Goal: Task Accomplishment & Management: Use online tool/utility

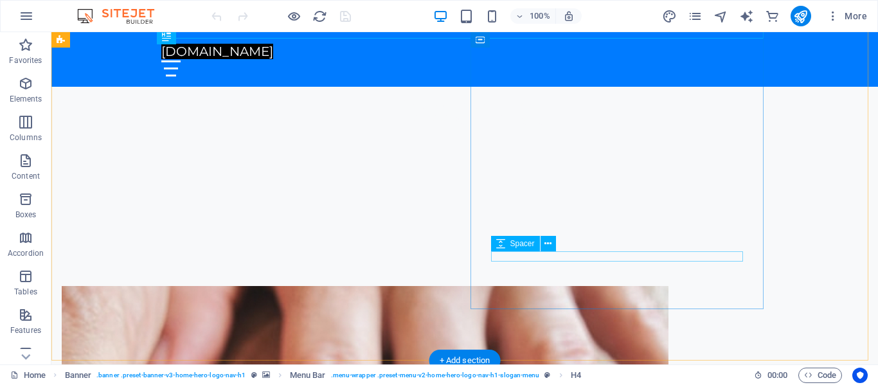
scroll to position [387, 0]
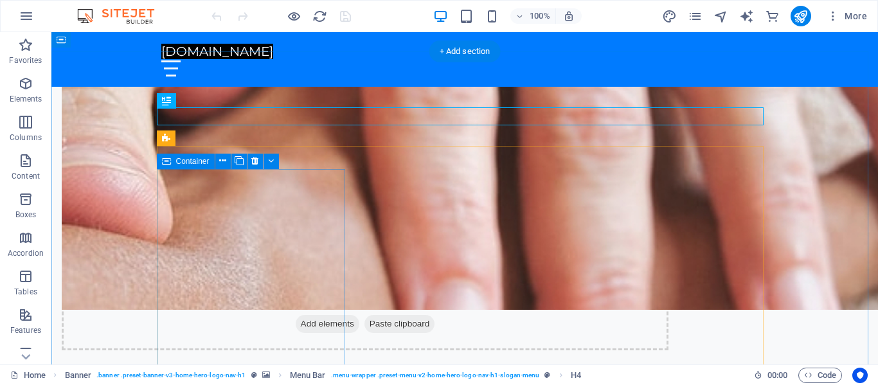
scroll to position [697, 0]
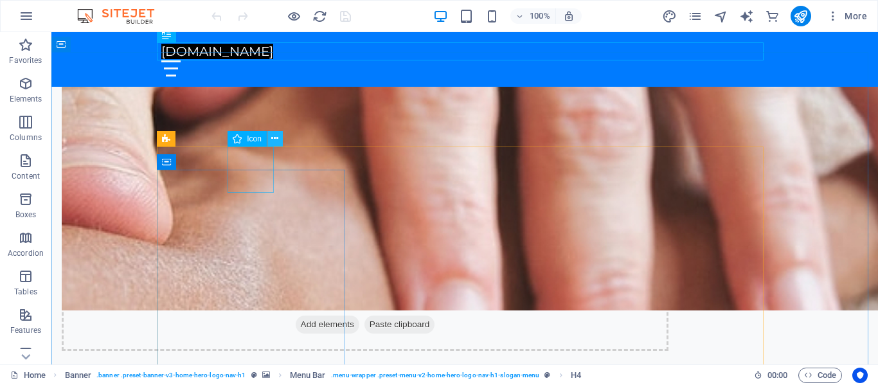
click at [274, 135] on icon at bounding box center [274, 138] width 7 height 13
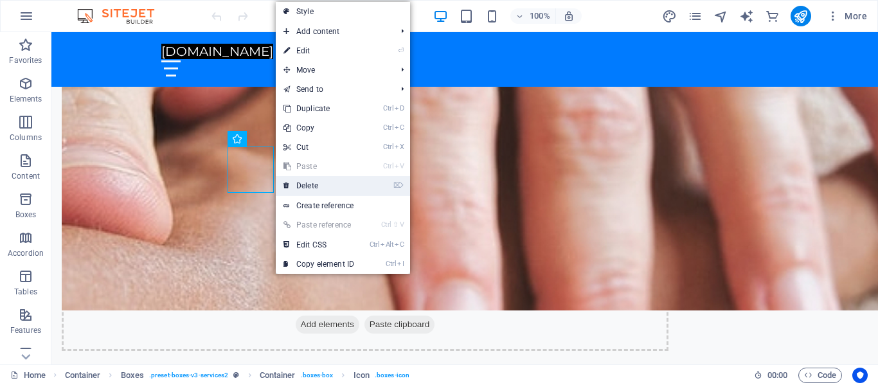
click at [319, 181] on link "⌦ Delete" at bounding box center [319, 185] width 86 height 19
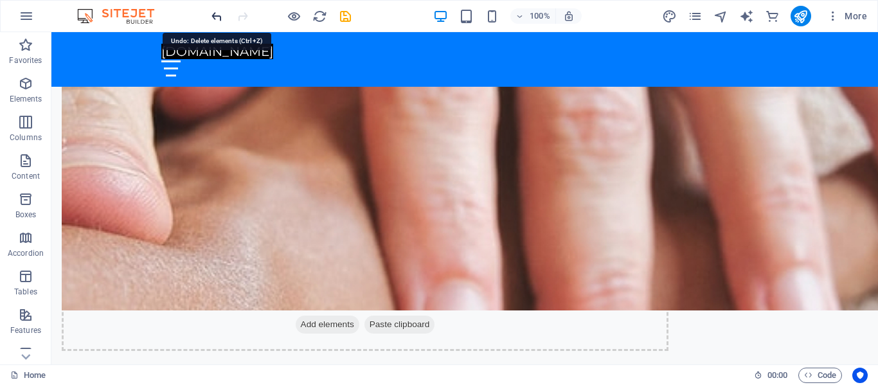
click at [217, 17] on icon "undo" at bounding box center [217, 16] width 15 height 15
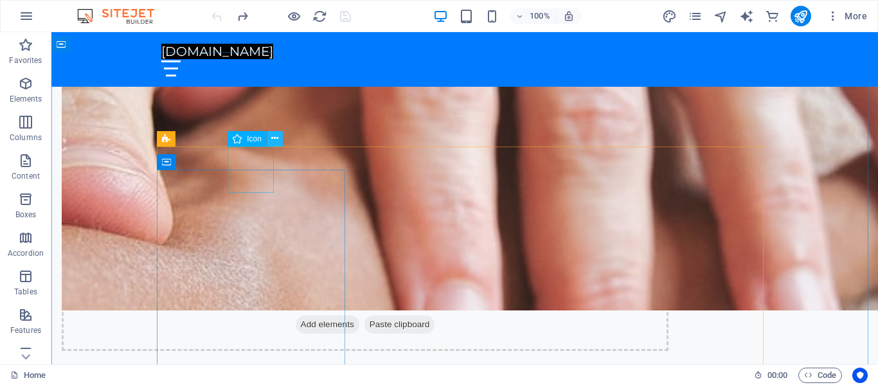
click at [277, 140] on icon at bounding box center [274, 138] width 7 height 13
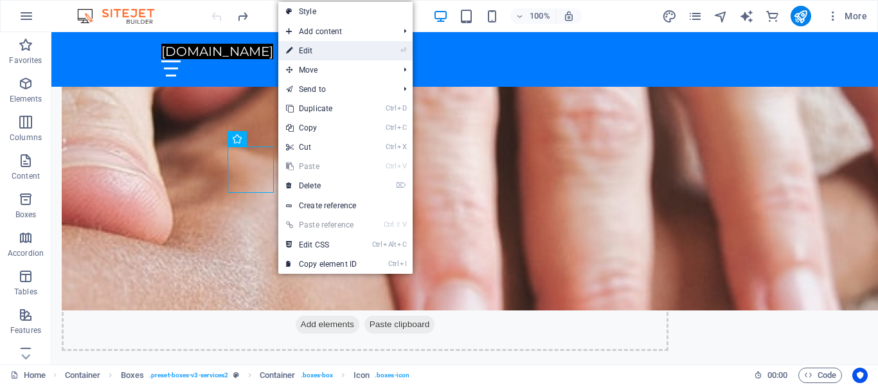
click at [333, 53] on link "⏎ Edit" at bounding box center [321, 50] width 86 height 19
select select "xMidYMid"
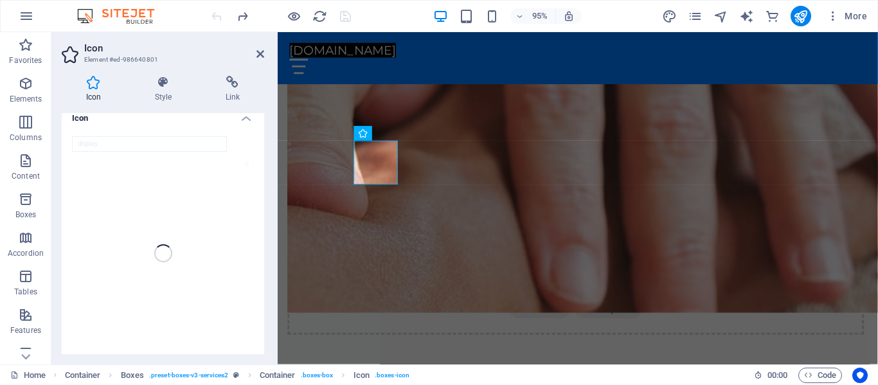
scroll to position [7, 0]
click at [258, 52] on icon at bounding box center [260, 54] width 8 height 10
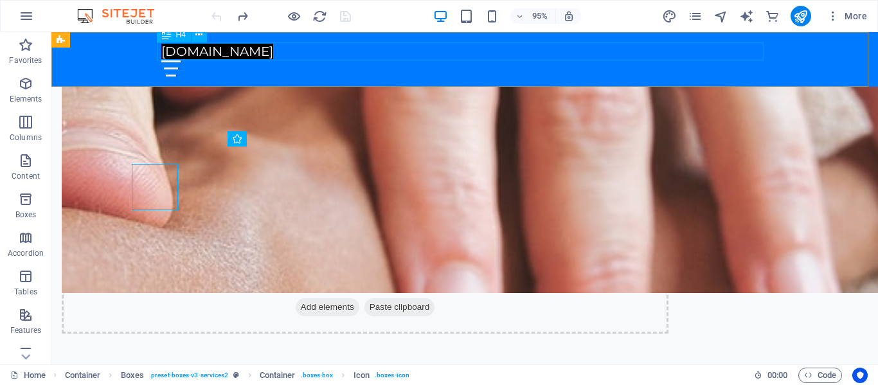
scroll to position [697, 0]
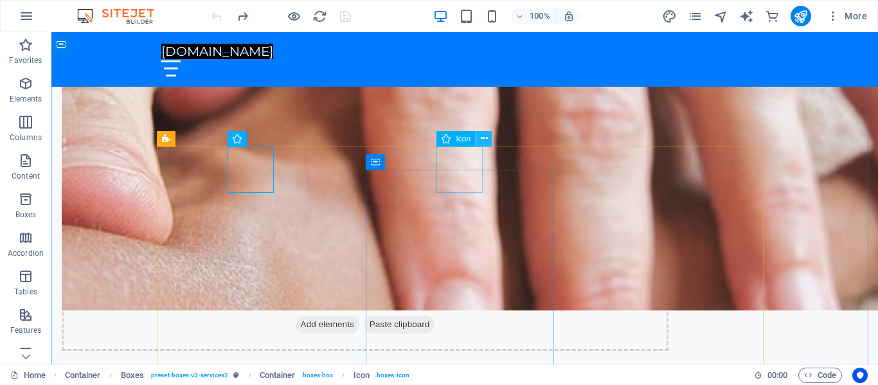
click at [483, 138] on icon at bounding box center [484, 138] width 7 height 13
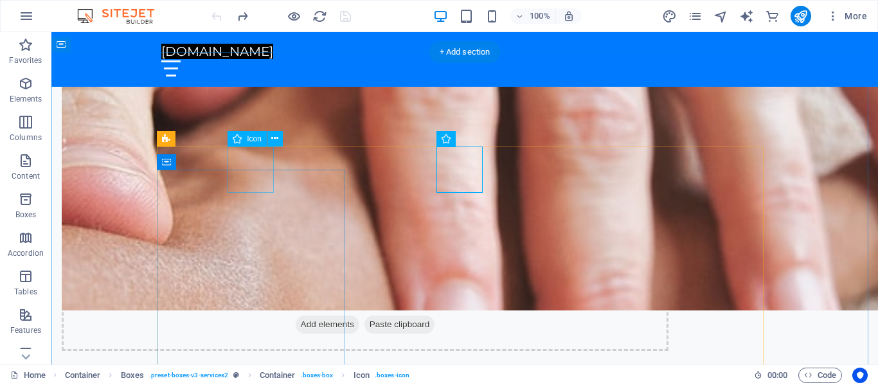
click at [276, 138] on icon at bounding box center [274, 138] width 7 height 13
click at [276, 136] on icon at bounding box center [274, 138] width 7 height 13
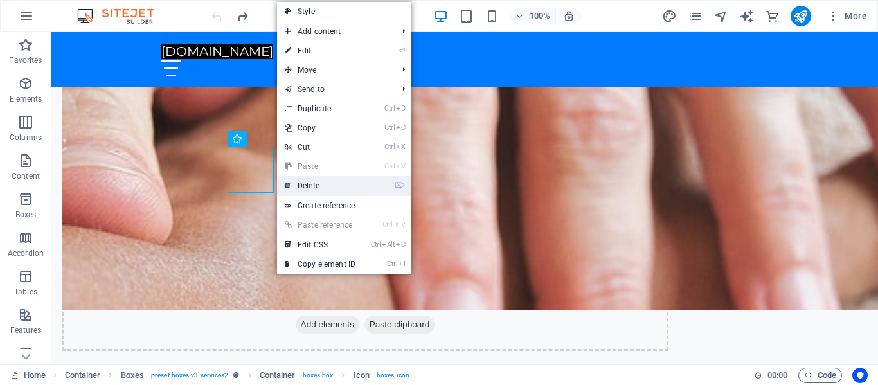
click at [319, 188] on link "⌦ Delete" at bounding box center [320, 185] width 86 height 19
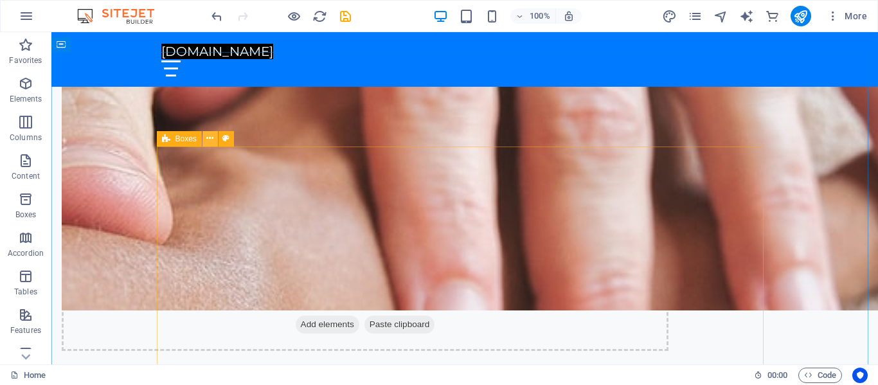
click at [210, 137] on icon at bounding box center [209, 138] width 7 height 13
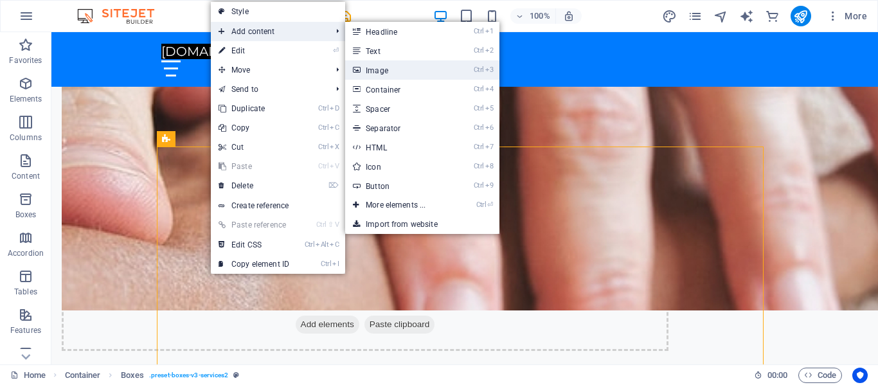
click at [389, 70] on link "Ctrl 3 Image" at bounding box center [398, 69] width 106 height 19
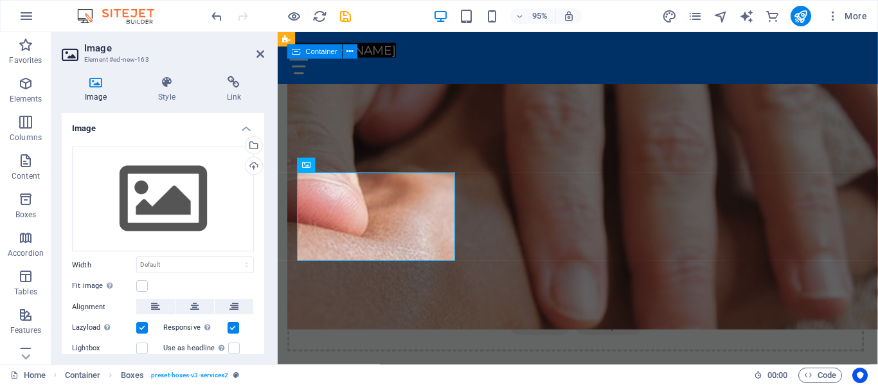
scroll to position [714, 0]
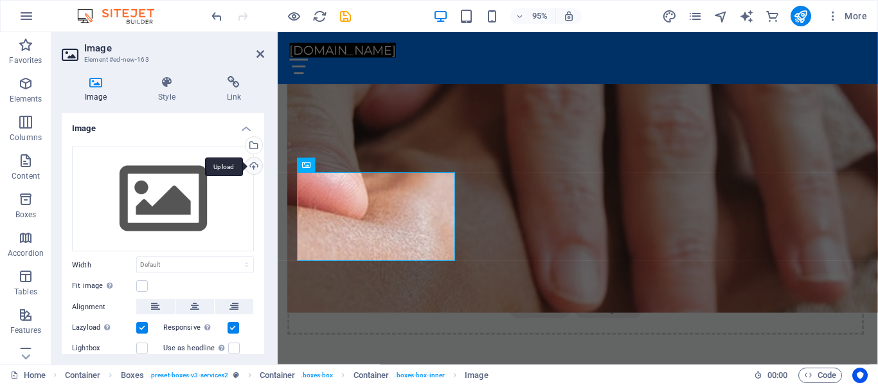
click at [254, 164] on div "Upload" at bounding box center [252, 166] width 19 height 19
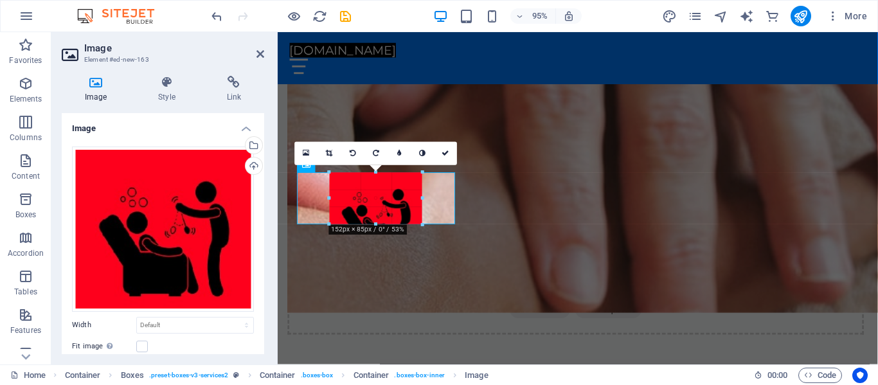
drag, startPoint x: 453, startPoint y: 174, endPoint x: 112, endPoint y: 222, distance: 344.7
type input "152"
select select "px"
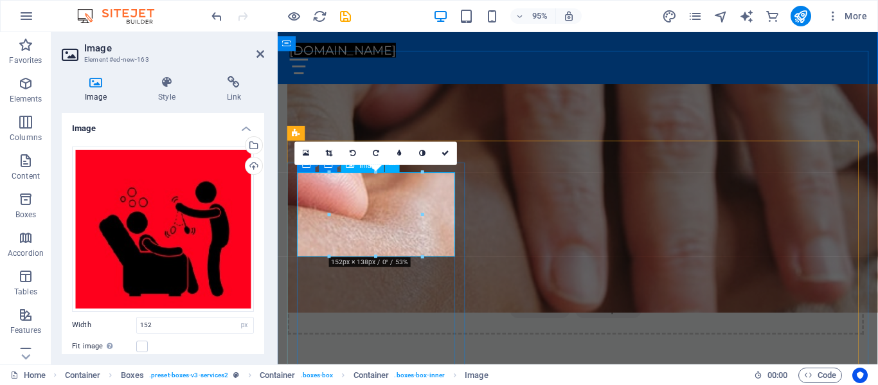
drag, startPoint x: 698, startPoint y: 206, endPoint x: 409, endPoint y: 200, distance: 289.3
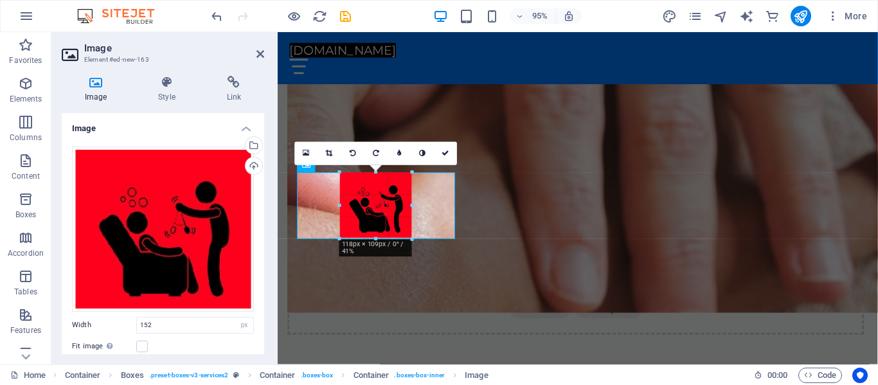
drag, startPoint x: 425, startPoint y: 173, endPoint x: 395, endPoint y: 202, distance: 42.3
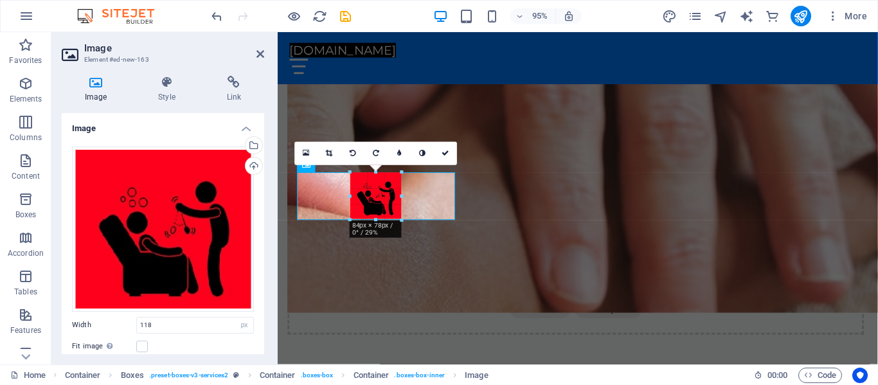
drag, startPoint x: 412, startPoint y: 237, endPoint x: 390, endPoint y: 222, distance: 26.8
type input "84"
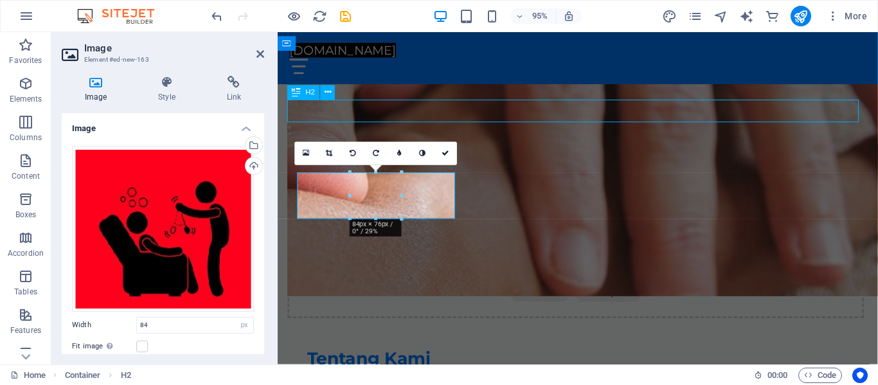
scroll to position [697, 0]
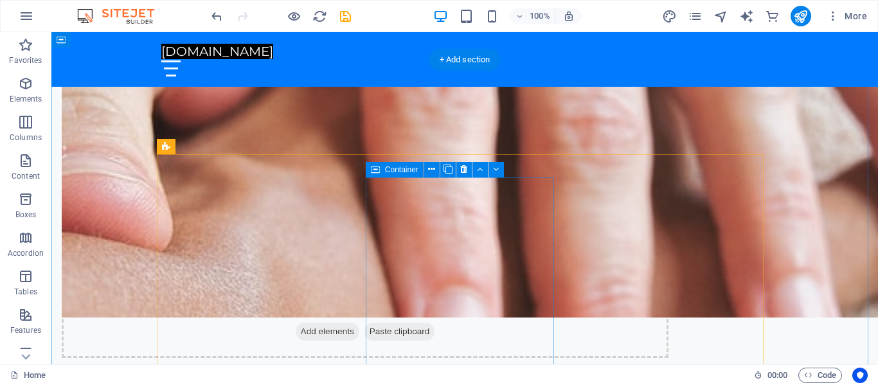
scroll to position [689, 0]
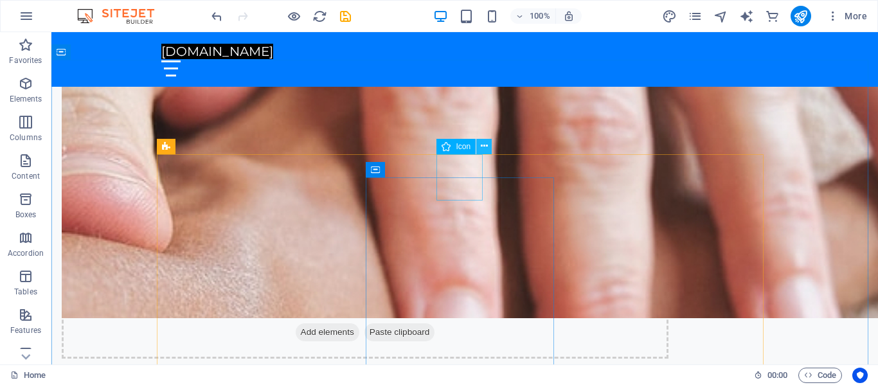
click at [486, 143] on icon at bounding box center [484, 145] width 7 height 13
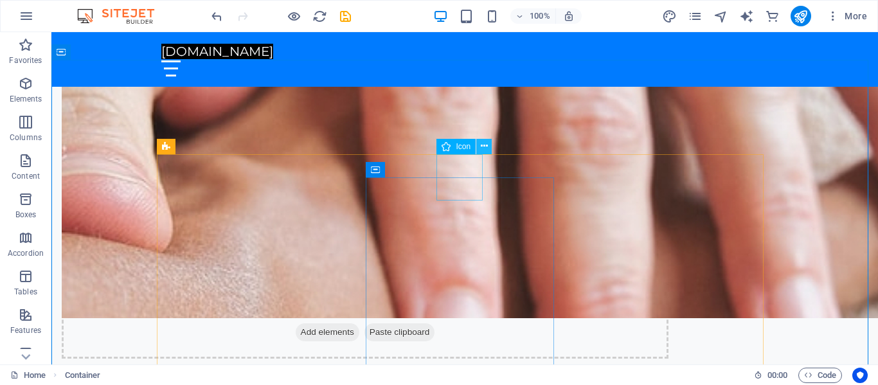
click at [485, 145] on icon at bounding box center [484, 145] width 7 height 13
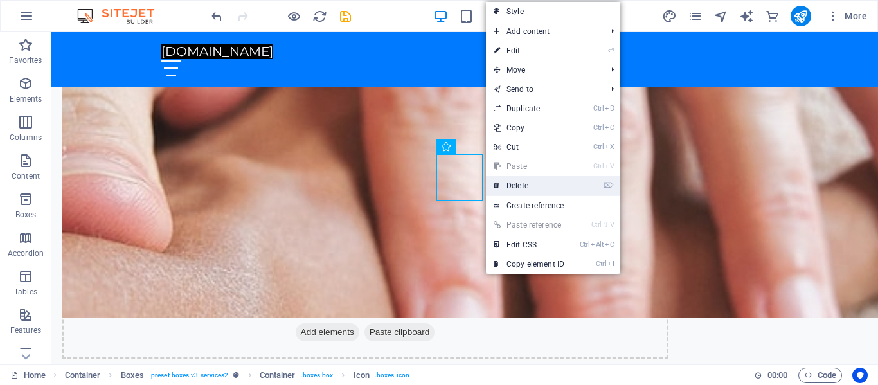
click at [517, 183] on link "⌦ Delete" at bounding box center [529, 185] width 86 height 19
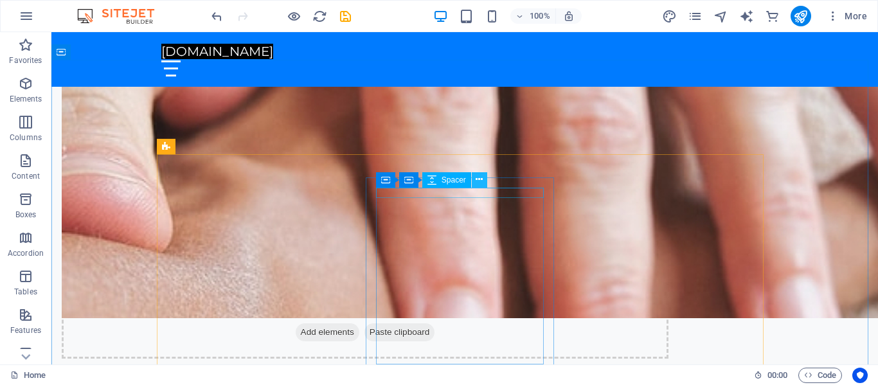
click at [482, 179] on icon at bounding box center [479, 179] width 7 height 13
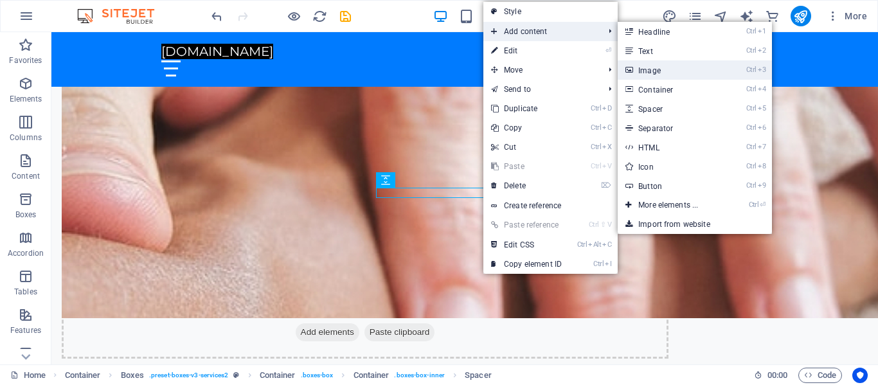
click at [660, 70] on link "Ctrl 3 Image" at bounding box center [671, 69] width 106 height 19
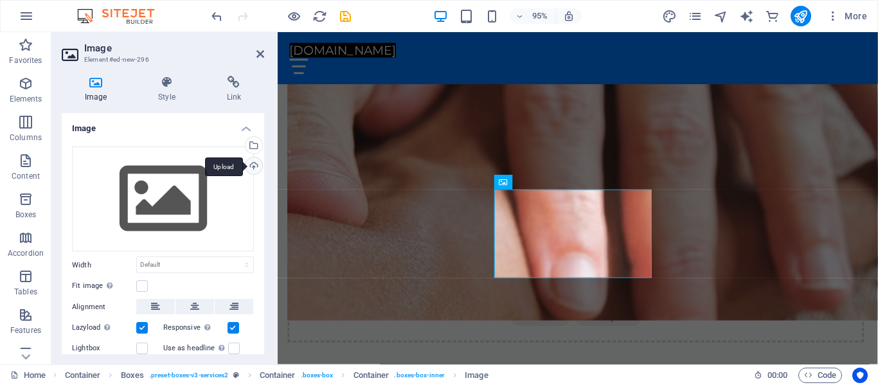
click at [248, 163] on div "Upload" at bounding box center [252, 166] width 19 height 19
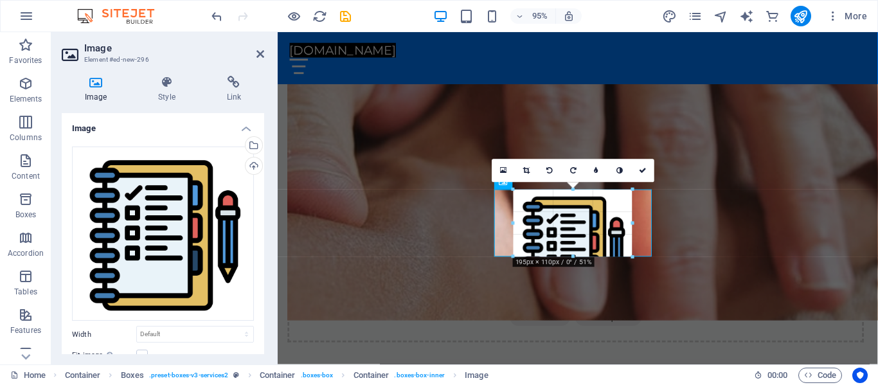
drag, startPoint x: 654, startPoint y: 192, endPoint x: 611, endPoint y: 228, distance: 56.1
type input "195"
select select "px"
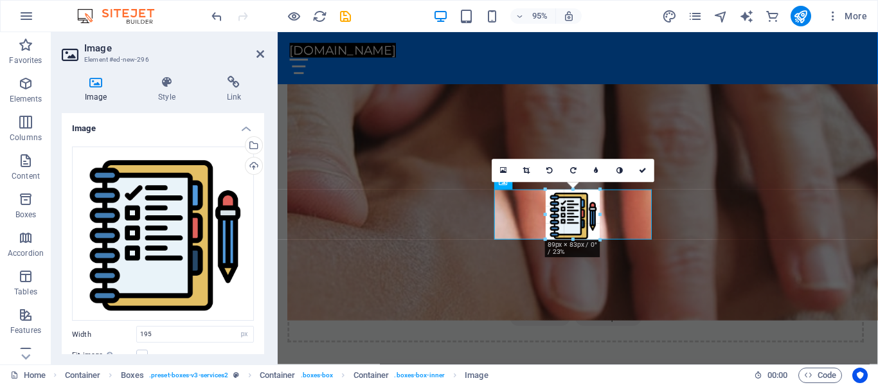
drag, startPoint x: 631, startPoint y: 302, endPoint x: 300, endPoint y: 212, distance: 343.1
type input "92"
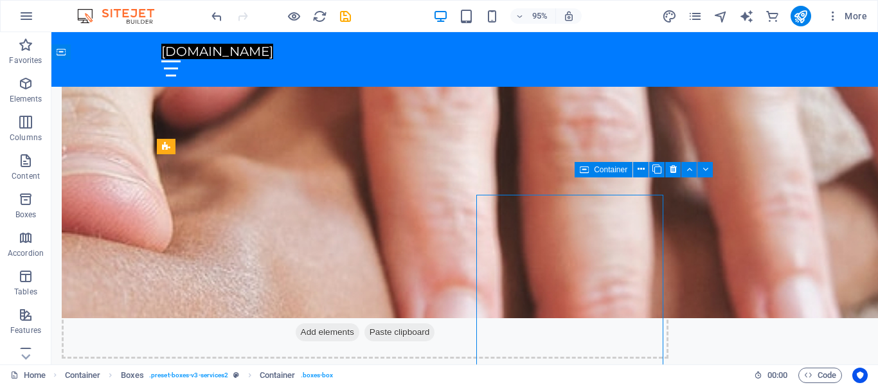
scroll to position [689, 0]
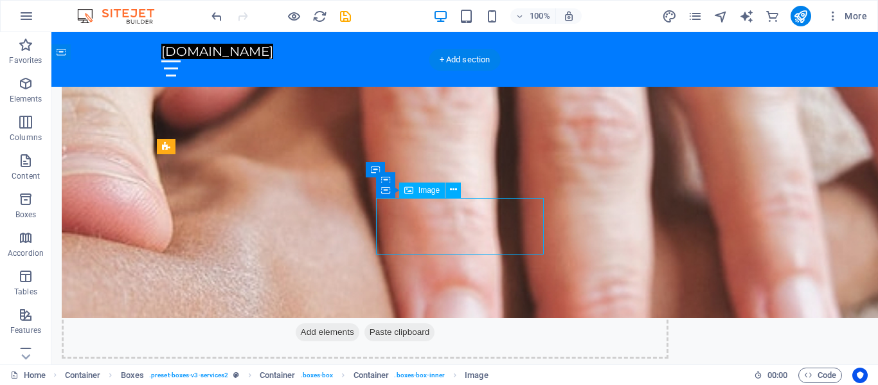
select select "px"
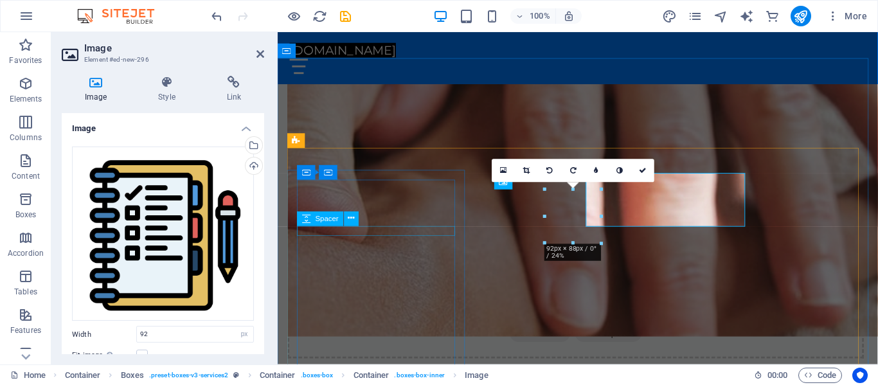
scroll to position [706, 0]
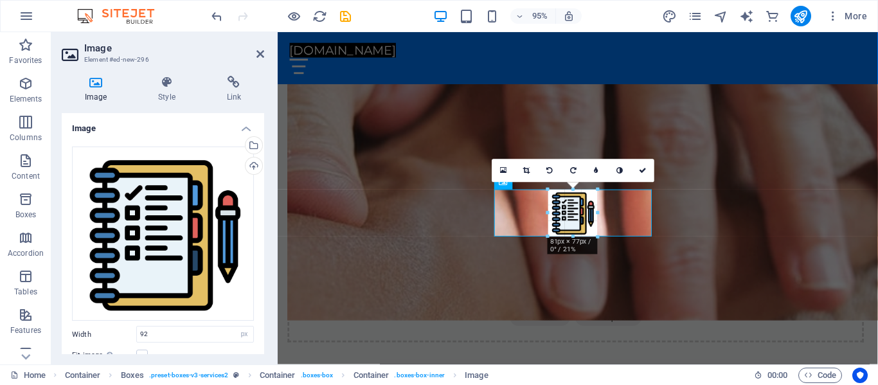
drag, startPoint x: 600, startPoint y: 245, endPoint x: 589, endPoint y: 233, distance: 16.4
type input "82"
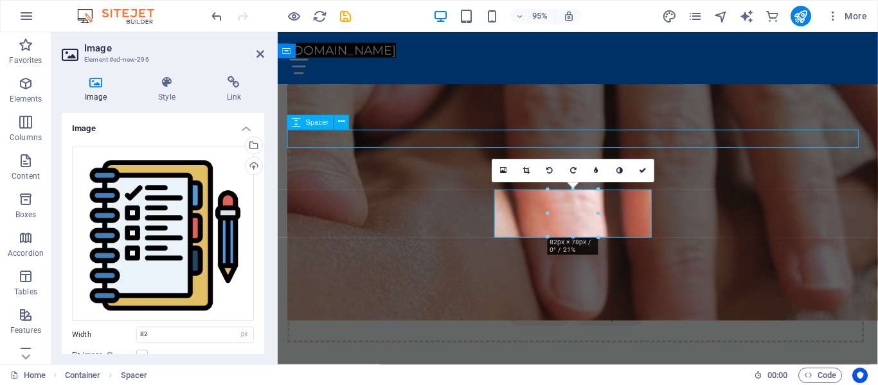
select select "px"
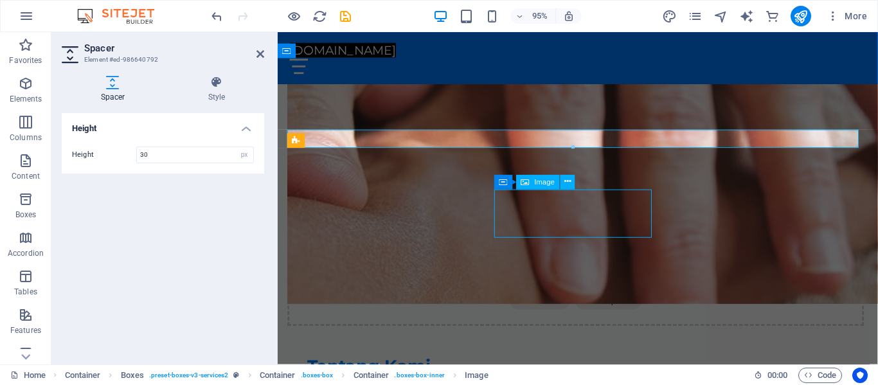
scroll to position [689, 0]
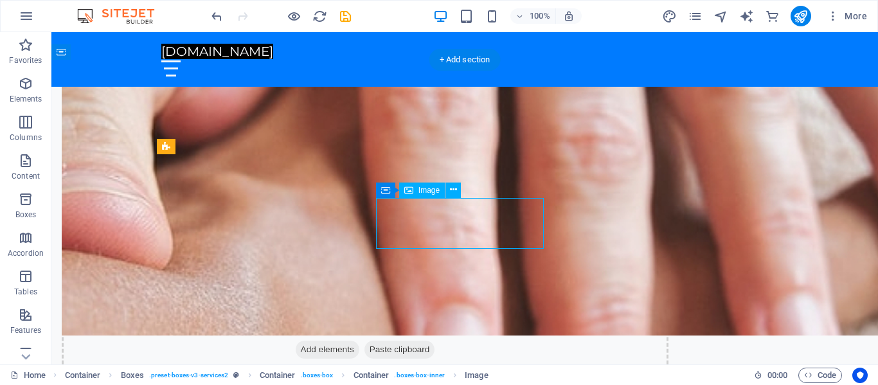
scroll to position [706, 0]
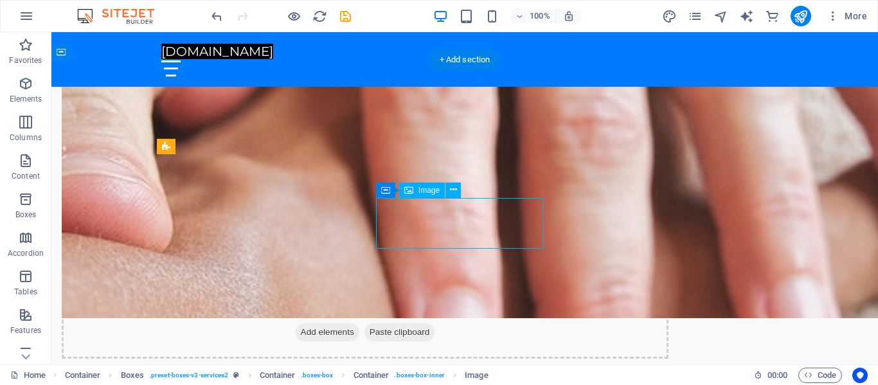
select select "px"
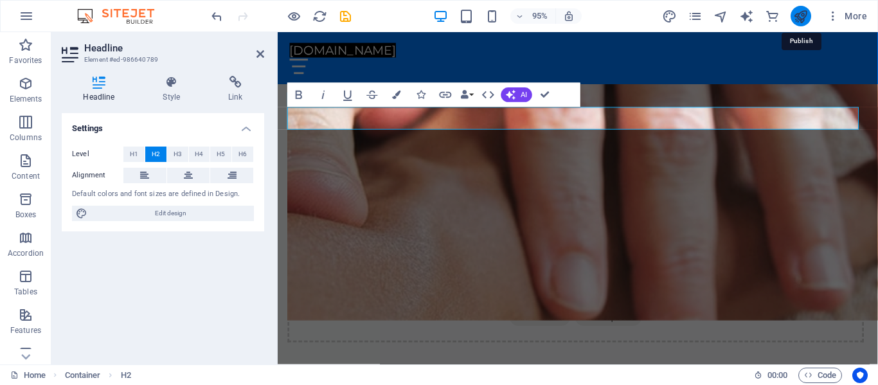
click at [804, 10] on icon "publish" at bounding box center [800, 16] width 15 height 15
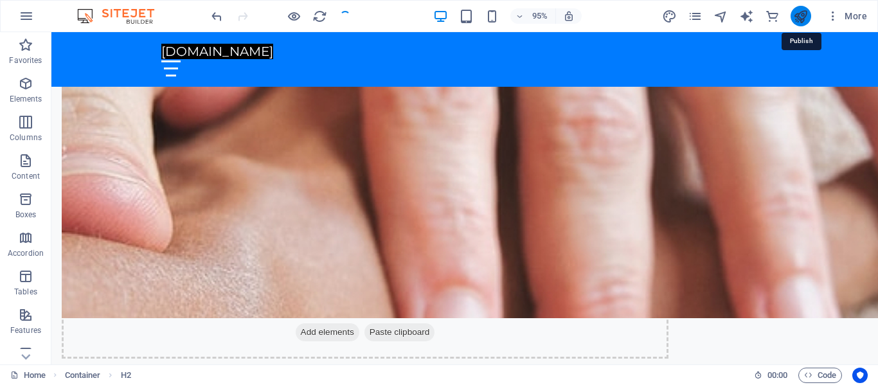
checkbox input "false"
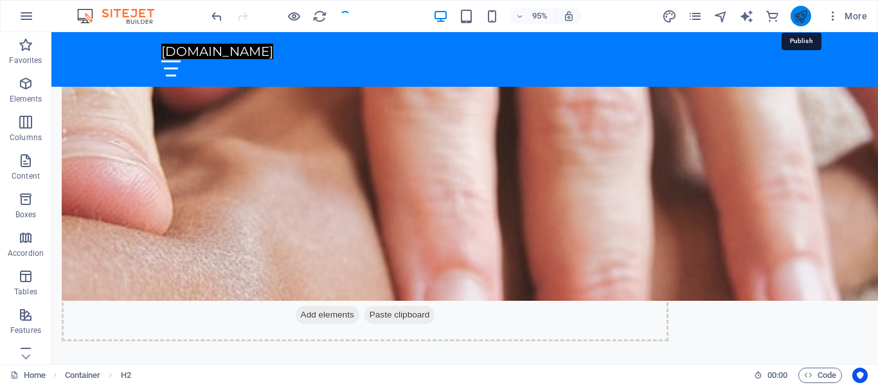
scroll to position [689, 0]
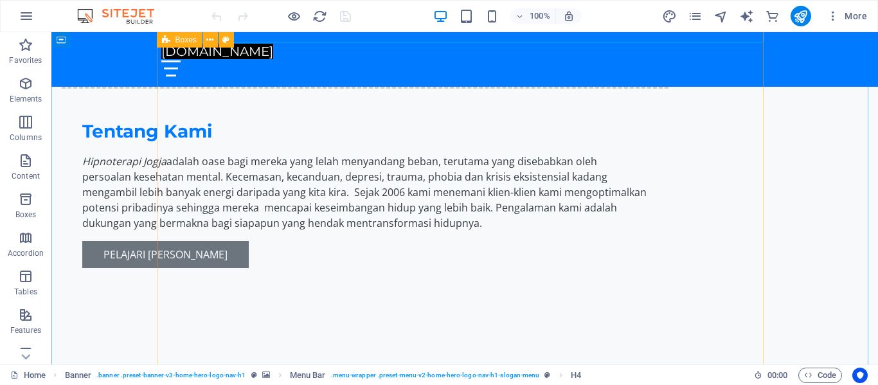
scroll to position [972, 0]
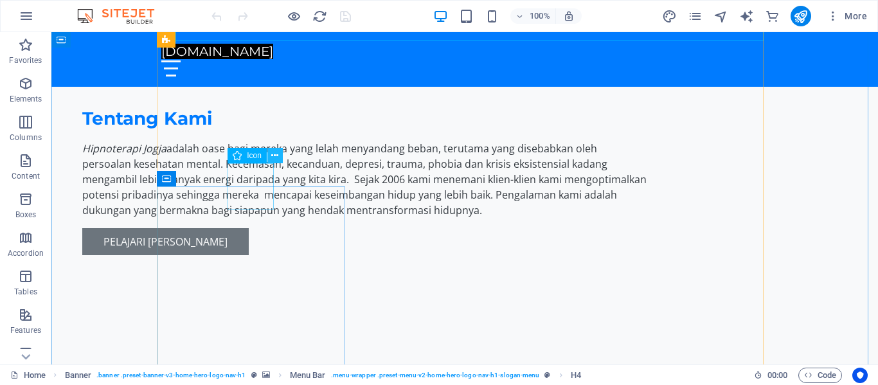
click at [276, 151] on icon at bounding box center [274, 155] width 7 height 13
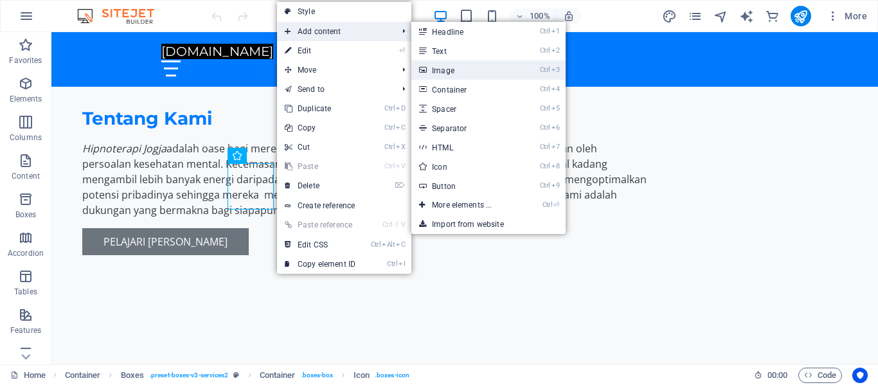
click at [465, 69] on link "Ctrl 3 Image" at bounding box center [464, 69] width 106 height 19
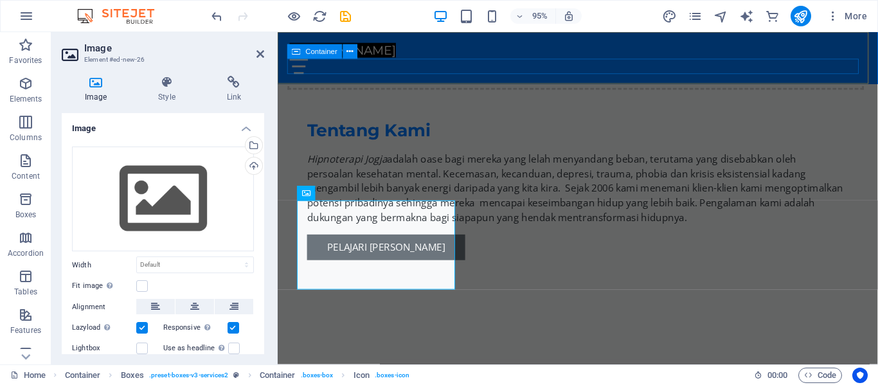
scroll to position [989, 0]
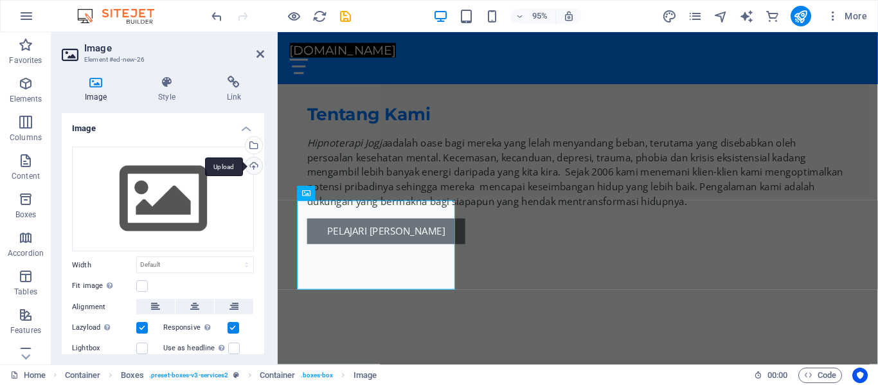
click at [249, 165] on div "Upload" at bounding box center [252, 166] width 19 height 19
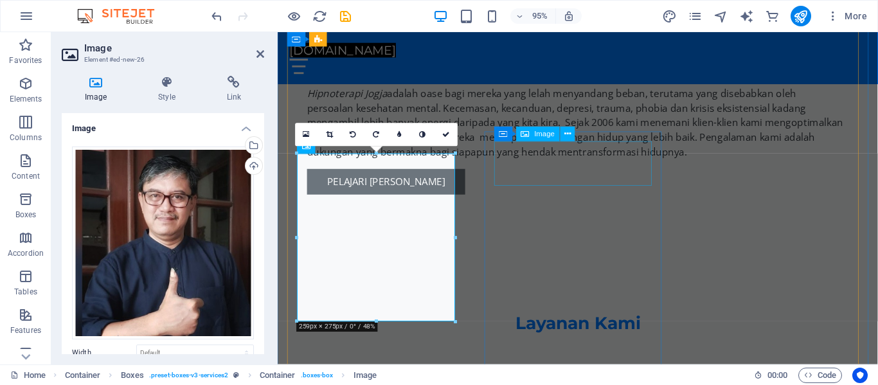
scroll to position [1043, 0]
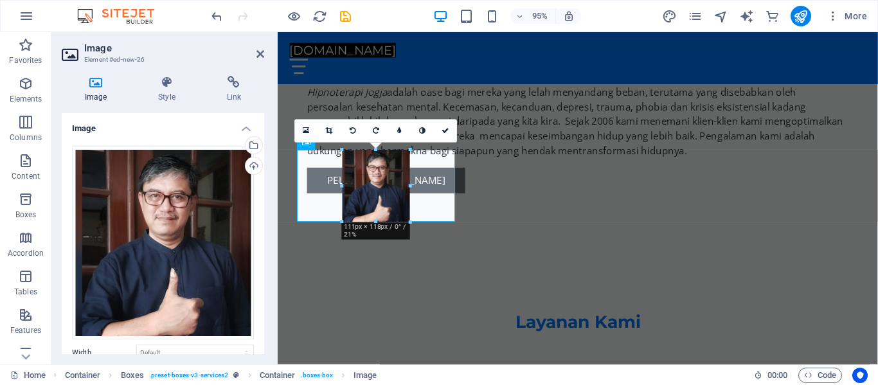
drag, startPoint x: 454, startPoint y: 317, endPoint x: 357, endPoint y: 175, distance: 171.5
type input "111"
select select "px"
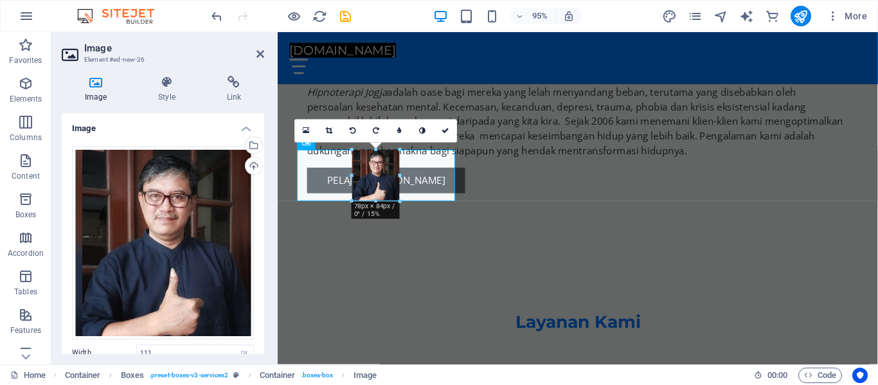
drag, startPoint x: 412, startPoint y: 224, endPoint x: 388, endPoint y: 206, distance: 30.3
type input "84"
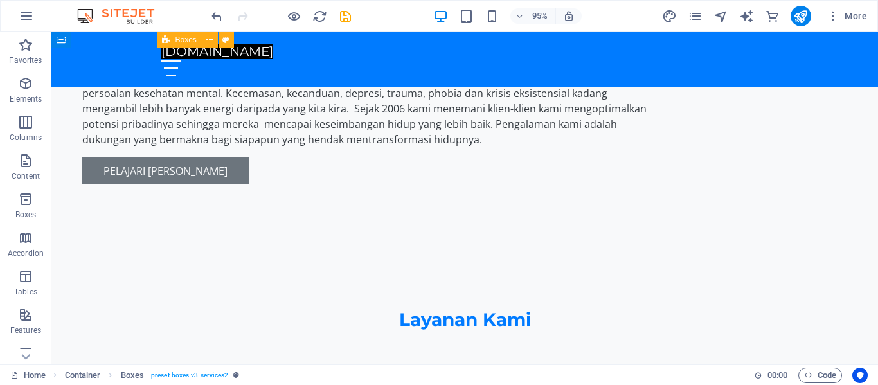
scroll to position [1025, 0]
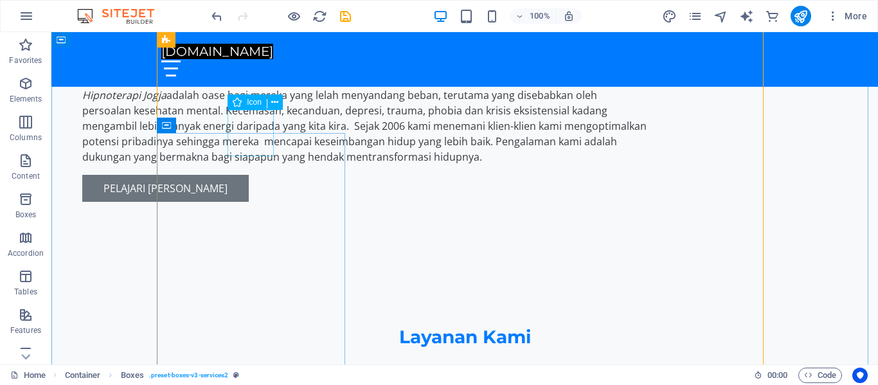
click at [279, 100] on button at bounding box center [274, 101] width 15 height 15
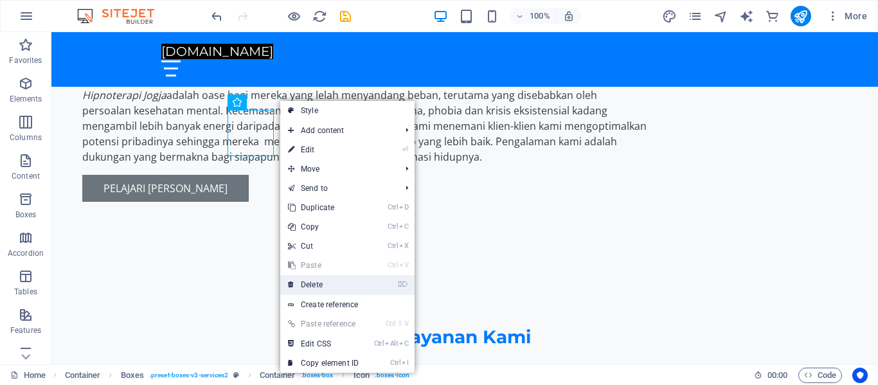
click at [315, 282] on link "⌦ Delete" at bounding box center [323, 284] width 86 height 19
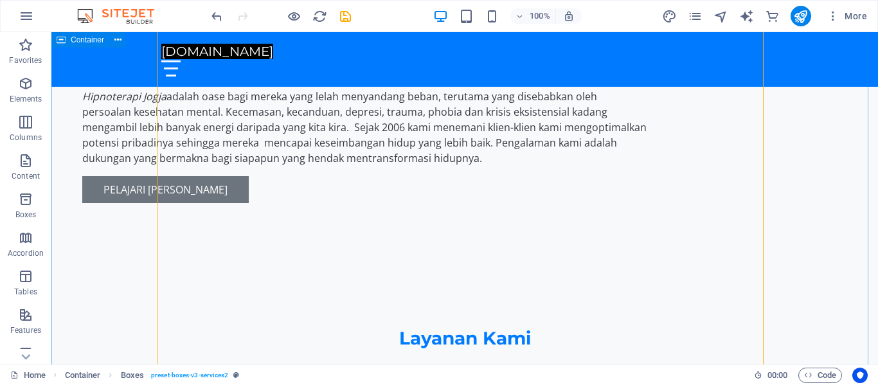
scroll to position [1022, 0]
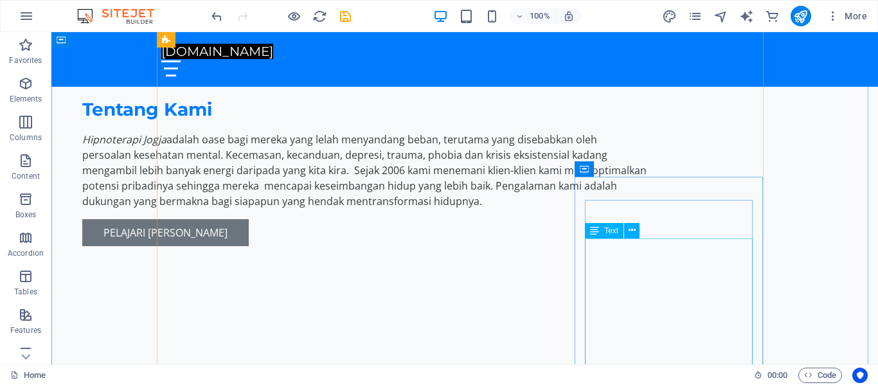
scroll to position [982, 0]
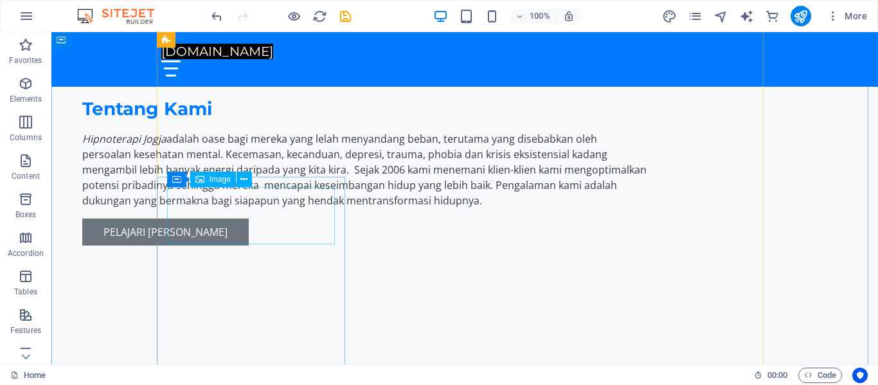
select select "px"
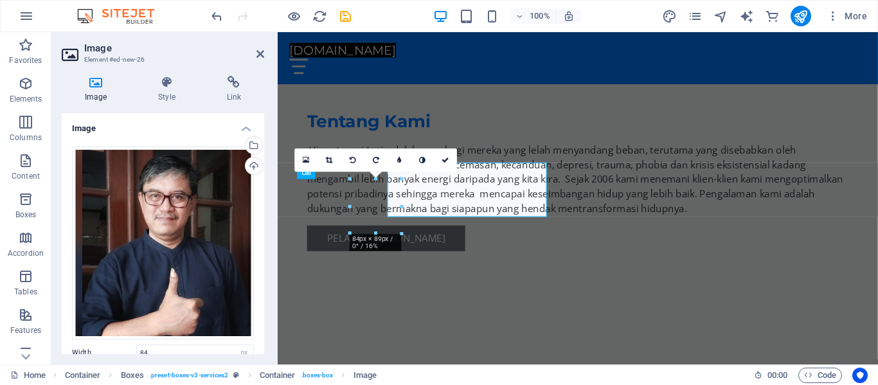
scroll to position [999, 0]
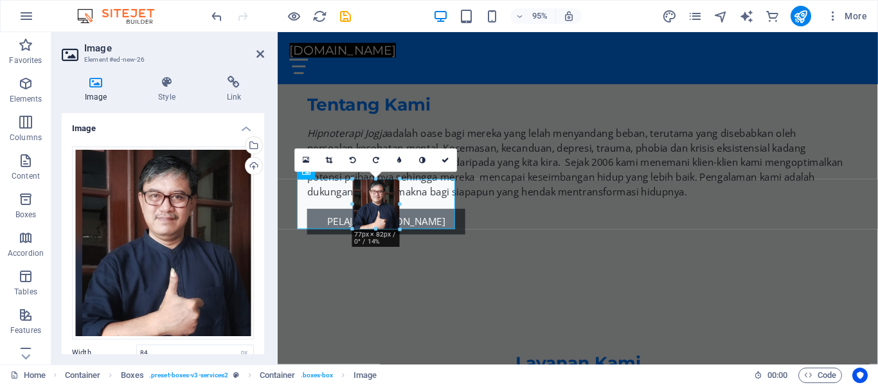
drag, startPoint x: 401, startPoint y: 234, endPoint x: 397, endPoint y: 224, distance: 10.6
type input "77"
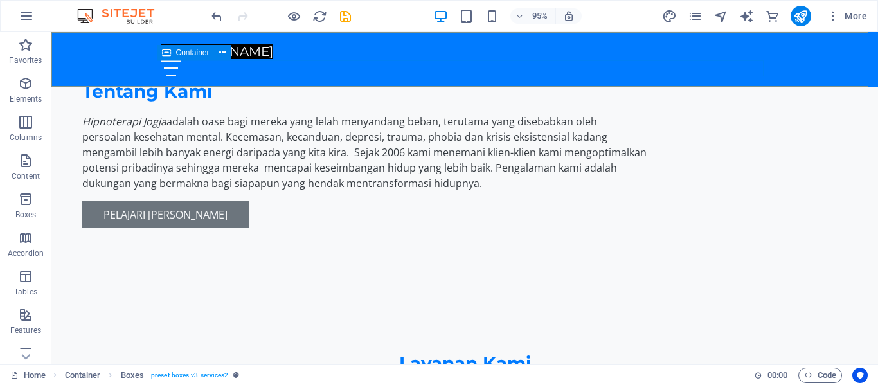
scroll to position [982, 0]
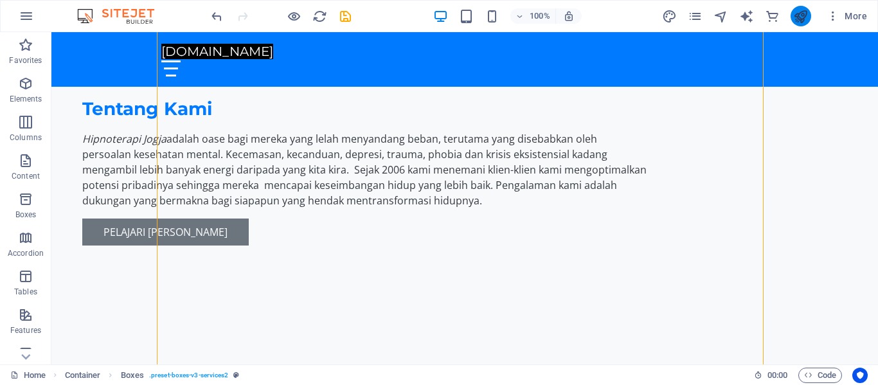
click at [804, 8] on button "publish" at bounding box center [801, 16] width 21 height 21
checkbox input "false"
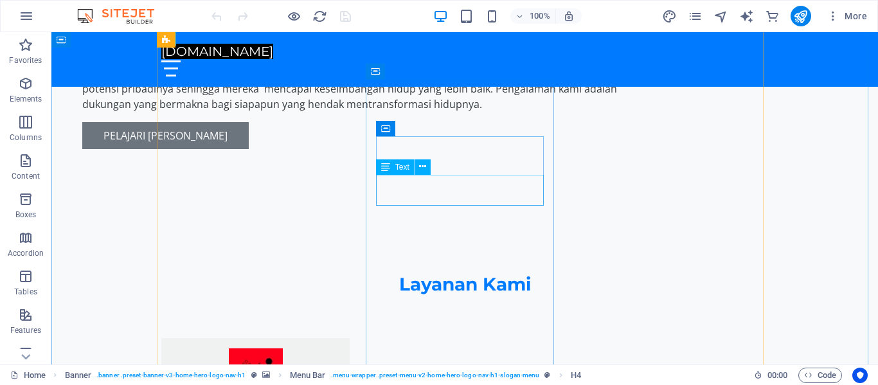
scroll to position [1077, 0]
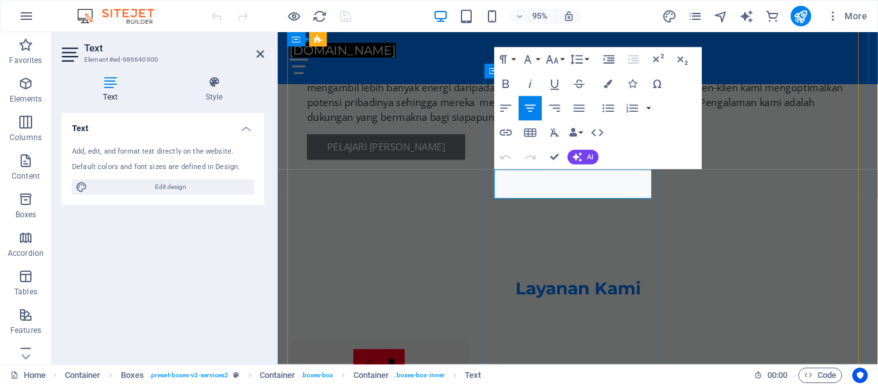
scroll to position [1095, 0]
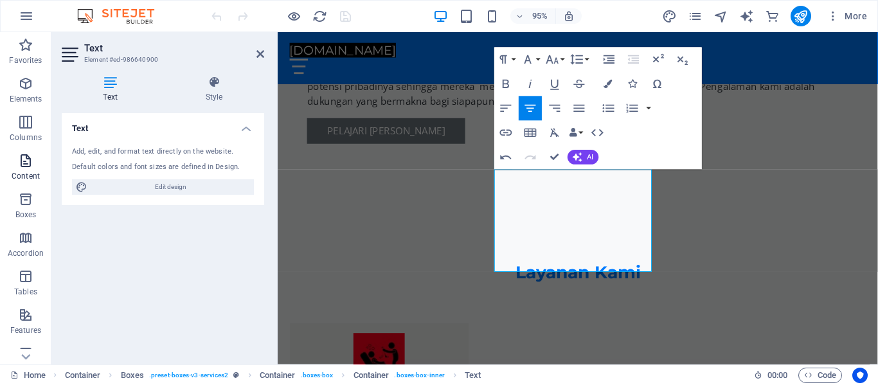
click at [28, 161] on icon "button" at bounding box center [25, 160] width 15 height 15
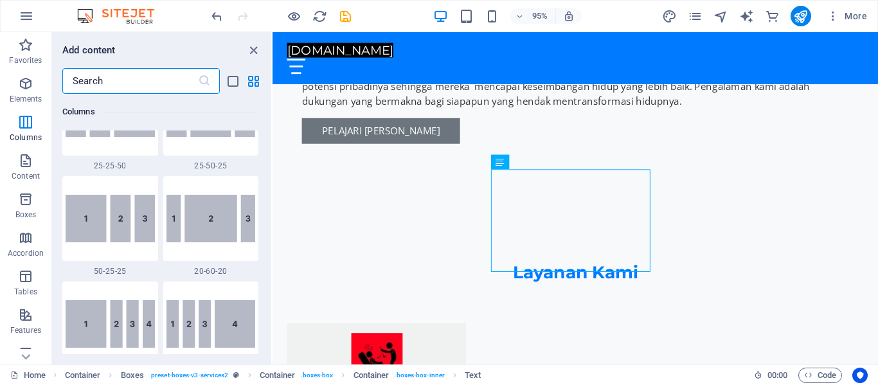
scroll to position [1231, 0]
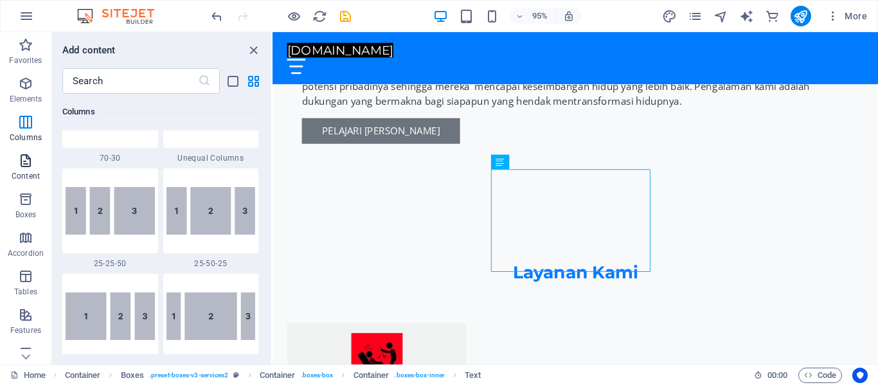
click at [22, 160] on icon "button" at bounding box center [25, 160] width 15 height 15
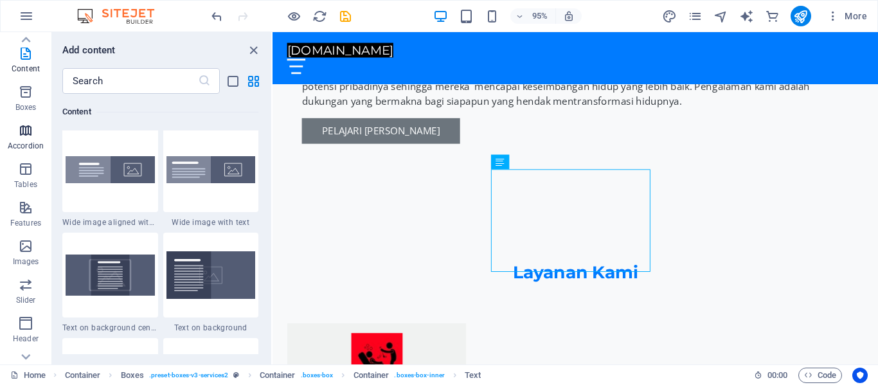
scroll to position [109, 0]
click at [26, 245] on icon "button" at bounding box center [25, 244] width 15 height 15
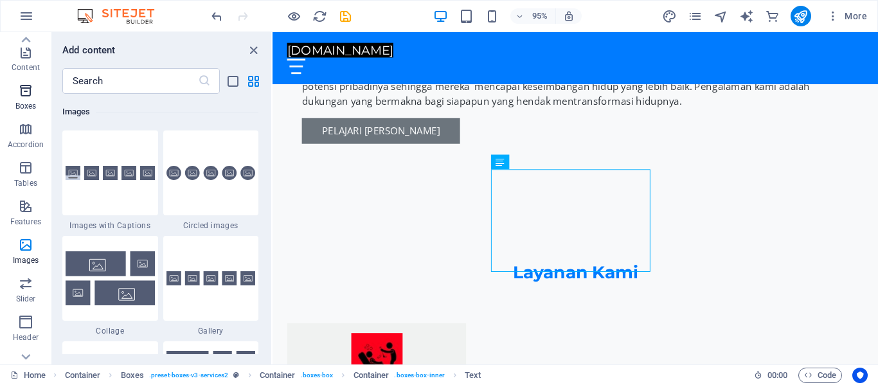
scroll to position [0, 0]
click at [26, 80] on icon "button" at bounding box center [25, 83] width 15 height 15
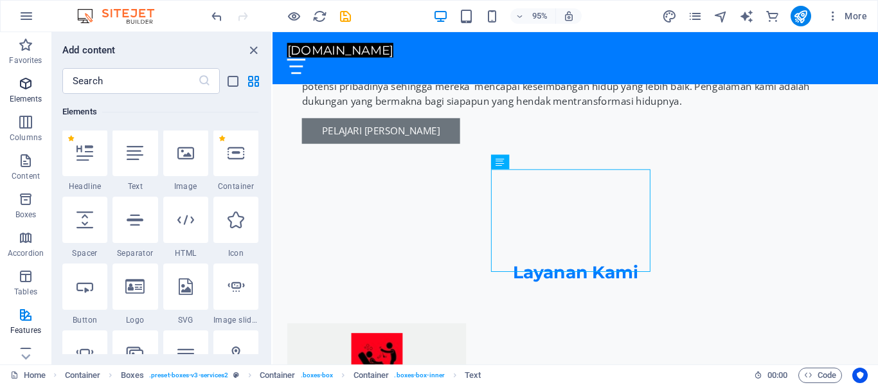
scroll to position [137, 0]
click at [184, 156] on icon at bounding box center [185, 153] width 17 height 17
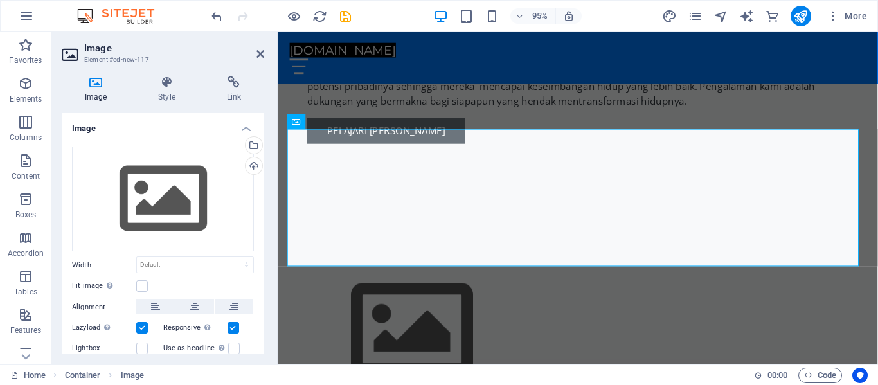
scroll to position [683, 0]
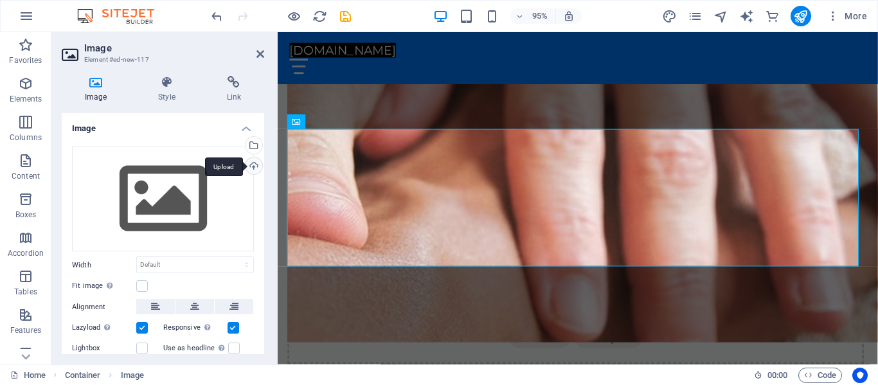
click at [253, 164] on div "Upload" at bounding box center [252, 166] width 19 height 19
click at [214, 13] on icon "undo" at bounding box center [217, 16] width 15 height 15
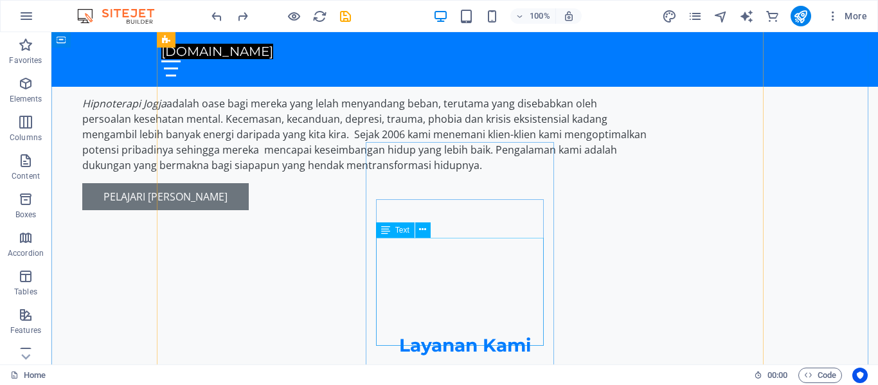
scroll to position [1018, 0]
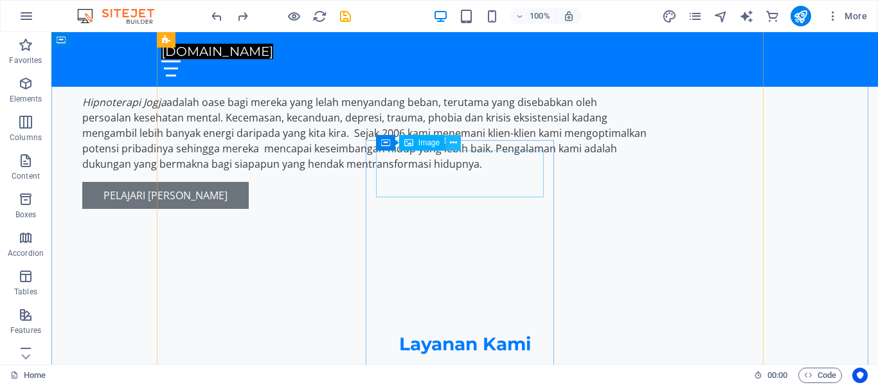
click at [453, 139] on icon at bounding box center [453, 142] width 7 height 13
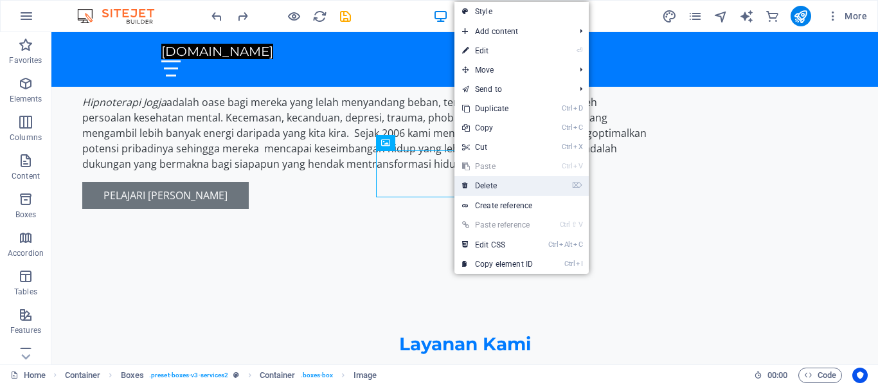
click at [487, 188] on link "⌦ Delete" at bounding box center [497, 185] width 86 height 19
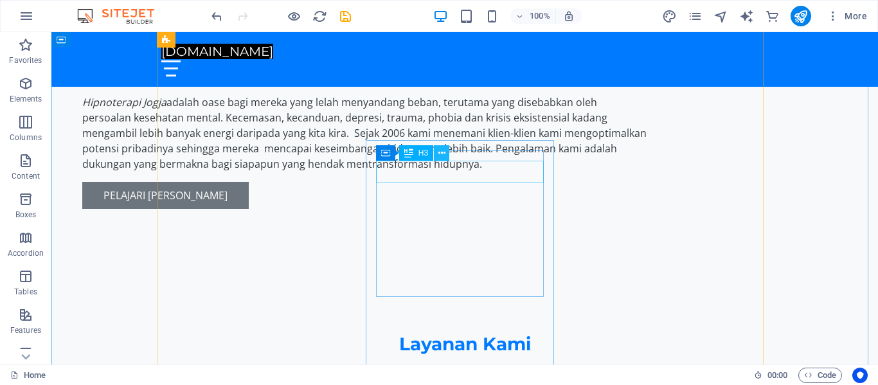
click at [445, 151] on icon at bounding box center [441, 153] width 7 height 13
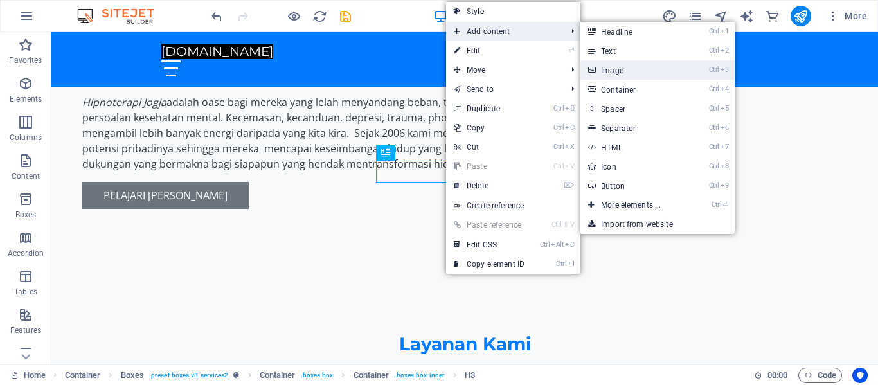
click at [618, 73] on link "Ctrl 3 Image" at bounding box center [633, 69] width 106 height 19
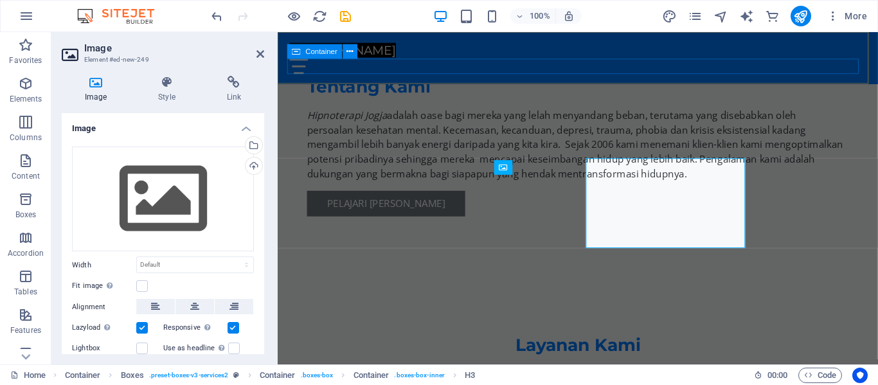
scroll to position [1036, 0]
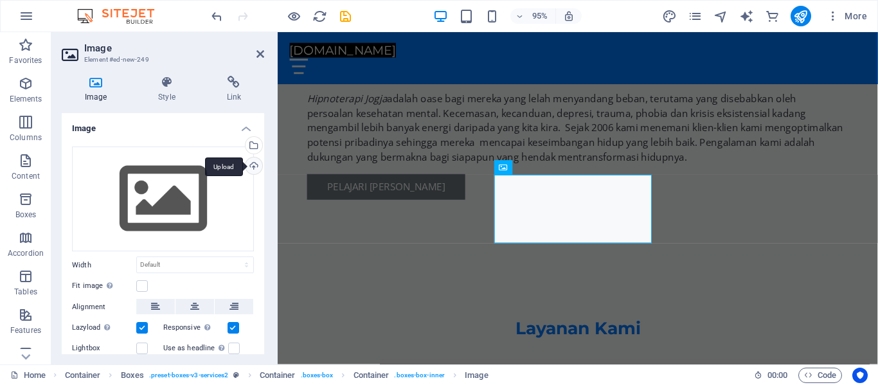
click at [246, 162] on div "Upload" at bounding box center [252, 166] width 19 height 19
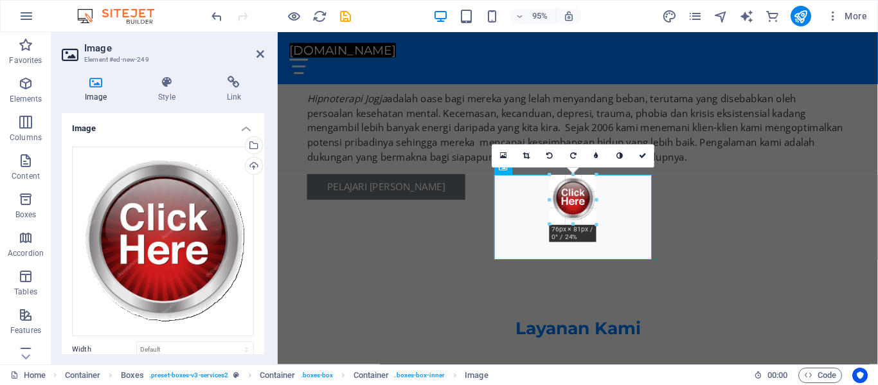
drag, startPoint x: 620, startPoint y: 275, endPoint x: 566, endPoint y: 203, distance: 90.0
type input "76"
select select "px"
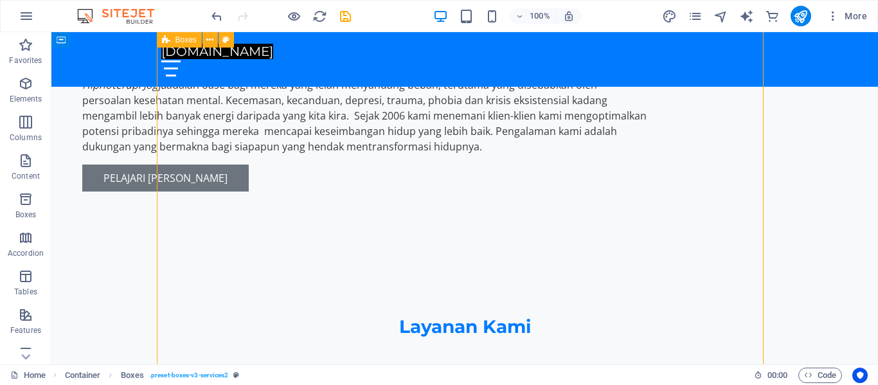
scroll to position [1018, 0]
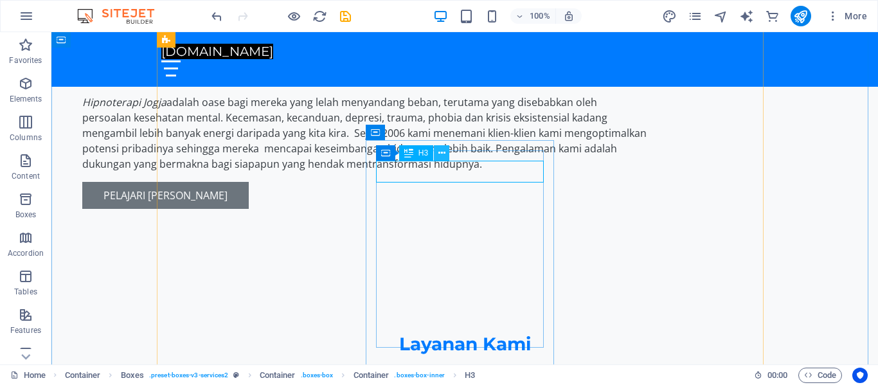
click at [445, 154] on icon at bounding box center [441, 153] width 7 height 13
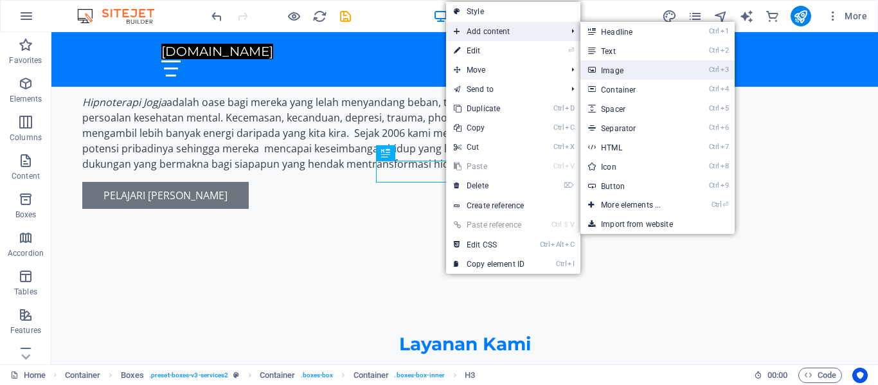
click at [626, 71] on link "Ctrl 3 Image" at bounding box center [633, 69] width 106 height 19
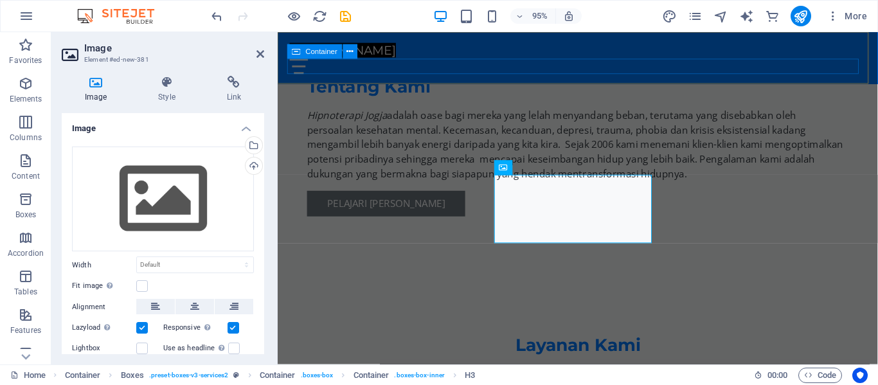
scroll to position [1036, 0]
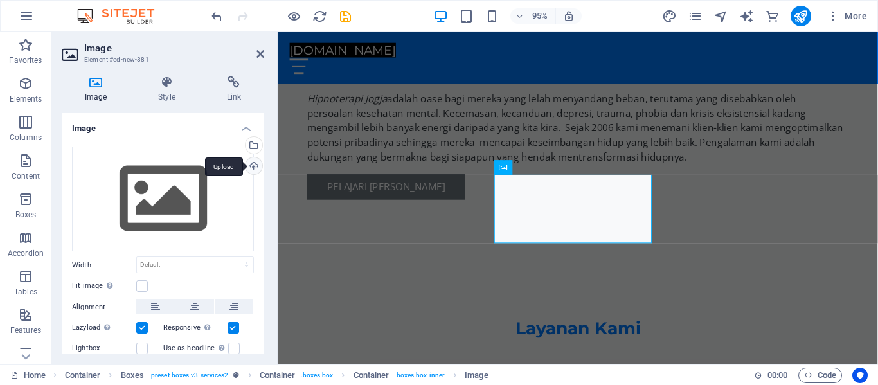
click at [253, 165] on div "Upload" at bounding box center [252, 166] width 19 height 19
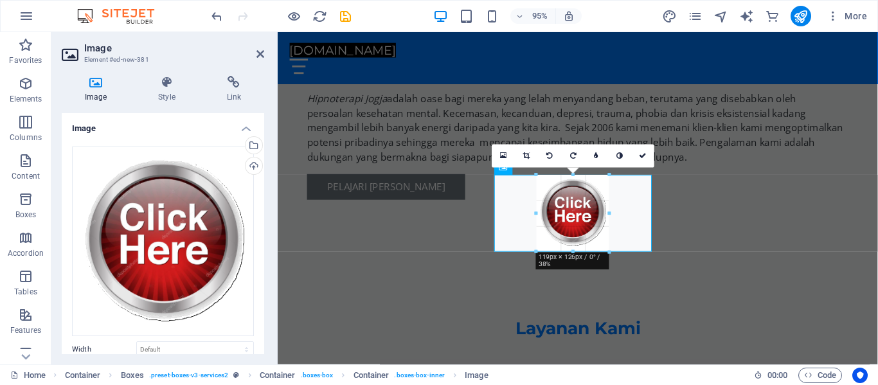
drag, startPoint x: 620, startPoint y: 274, endPoint x: 334, endPoint y: 208, distance: 294.2
type input "119"
select select "px"
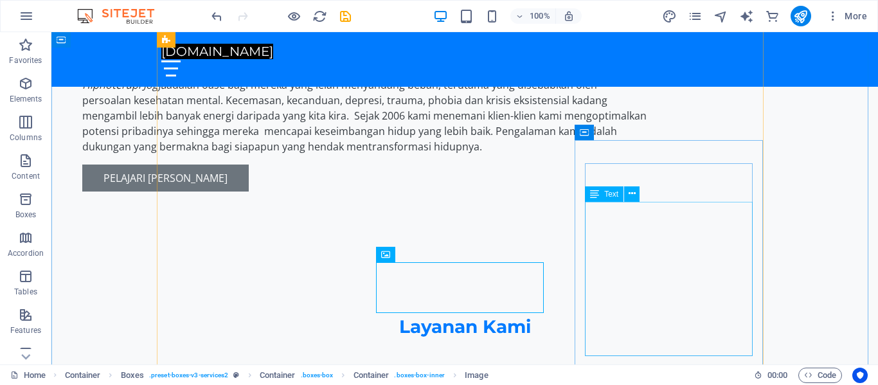
scroll to position [1018, 0]
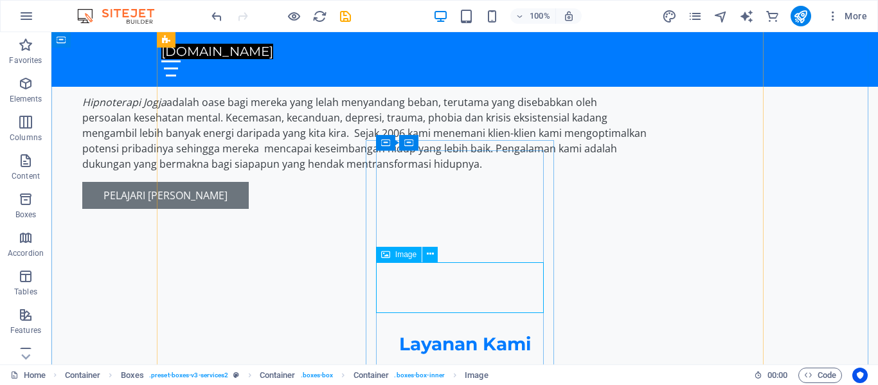
click at [431, 253] on icon at bounding box center [430, 253] width 7 height 13
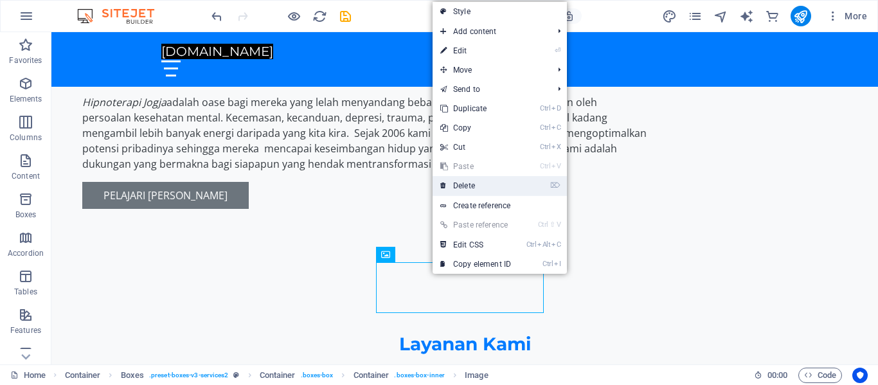
click at [477, 179] on link "⌦ Delete" at bounding box center [476, 185] width 86 height 19
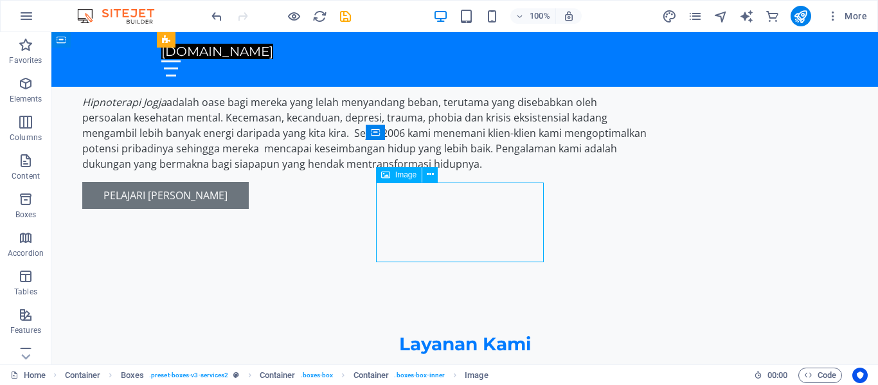
select select "px"
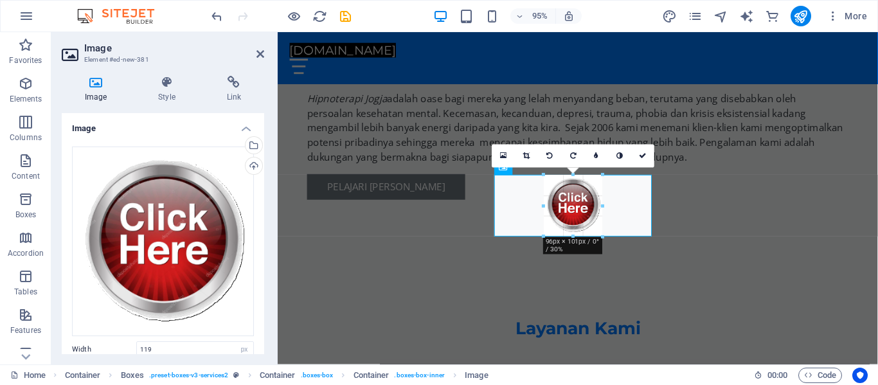
drag, startPoint x: 609, startPoint y: 248, endPoint x: 329, endPoint y: 208, distance: 283.1
type input "96"
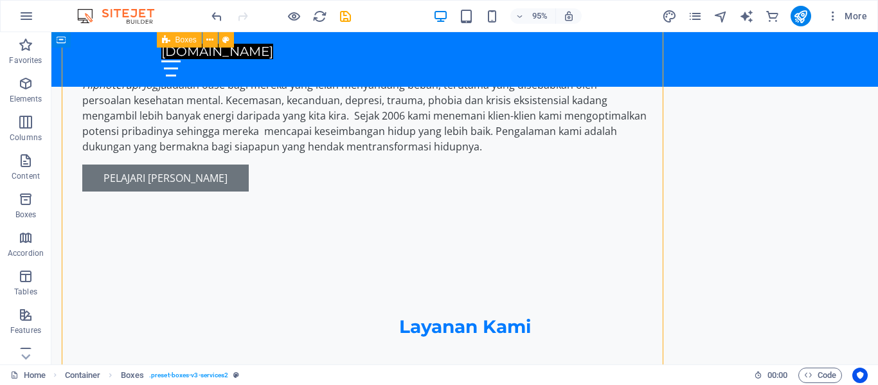
scroll to position [1018, 0]
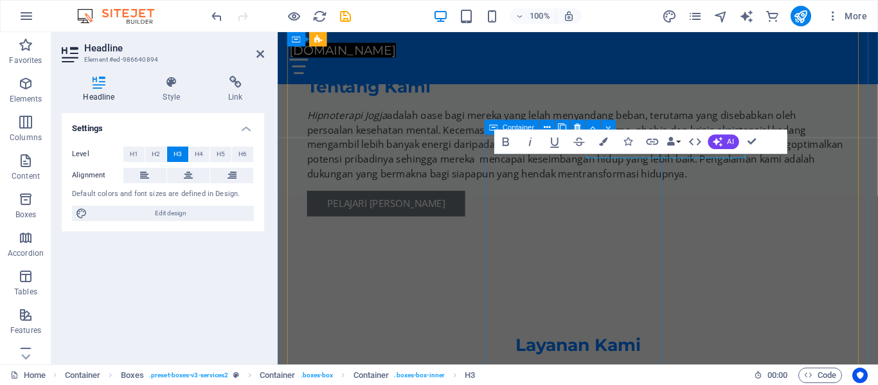
scroll to position [1036, 0]
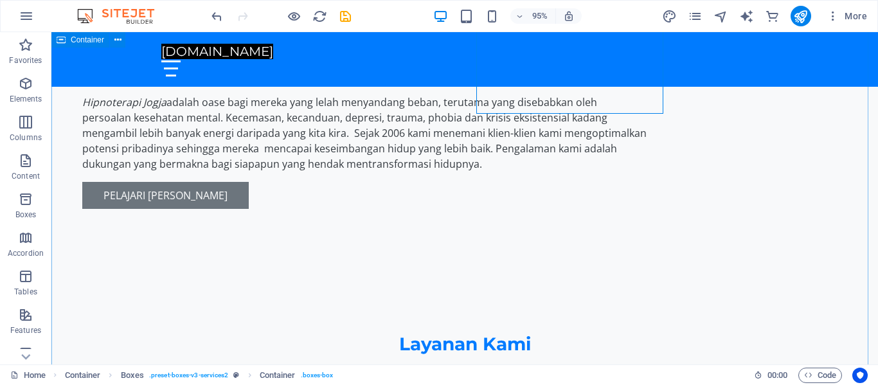
scroll to position [1018, 0]
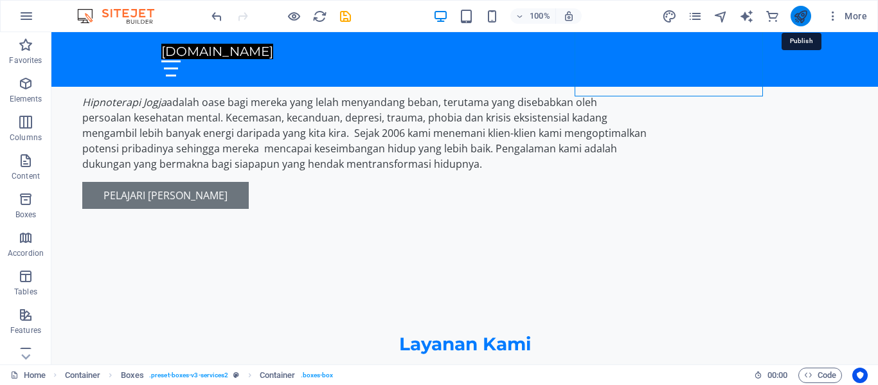
click at [803, 13] on icon "publish" at bounding box center [800, 16] width 15 height 15
checkbox input "false"
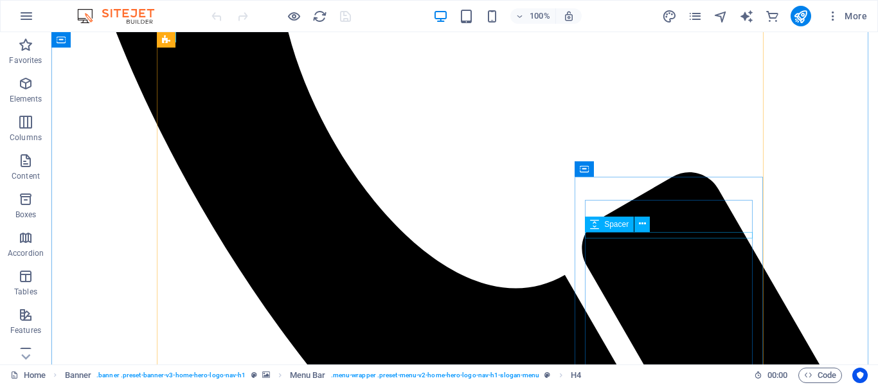
scroll to position [1028, 0]
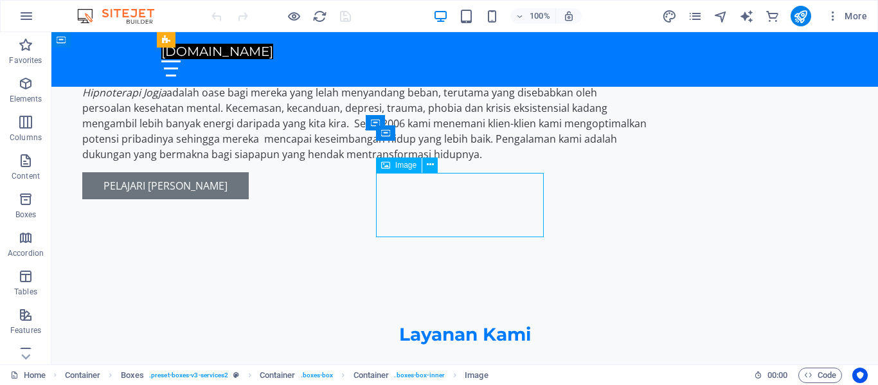
select select "px"
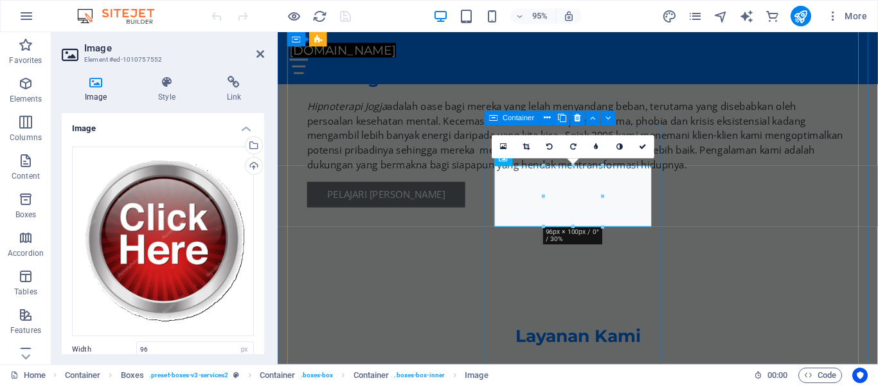
scroll to position [1045, 0]
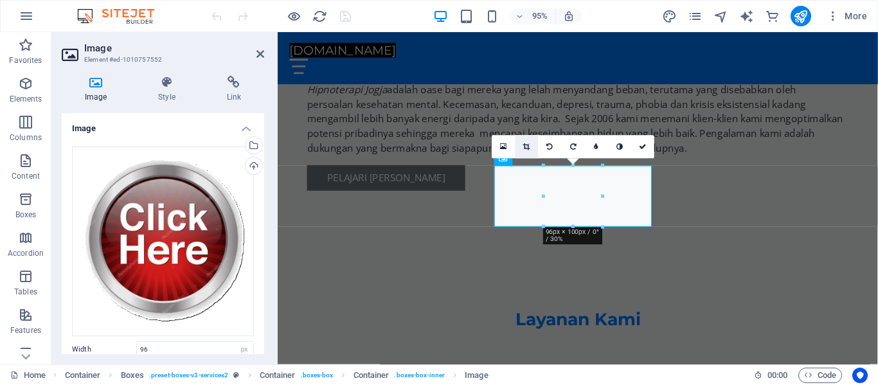
click at [523, 145] on icon at bounding box center [526, 146] width 7 height 7
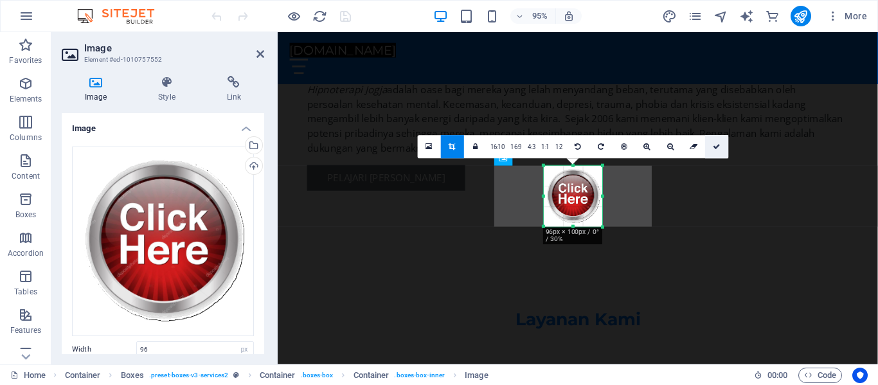
click at [714, 145] on icon at bounding box center [718, 146] width 8 height 7
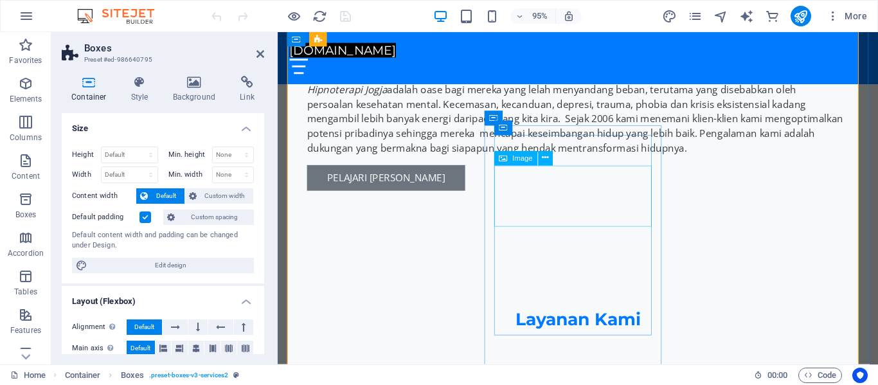
click at [547, 161] on icon at bounding box center [546, 158] width 6 height 13
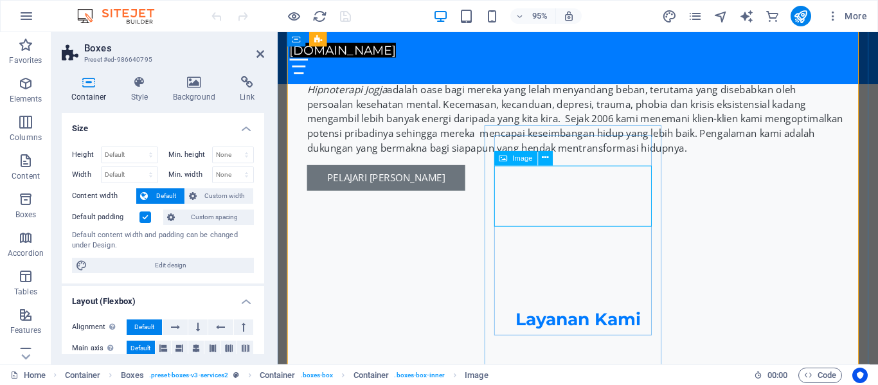
select select "px"
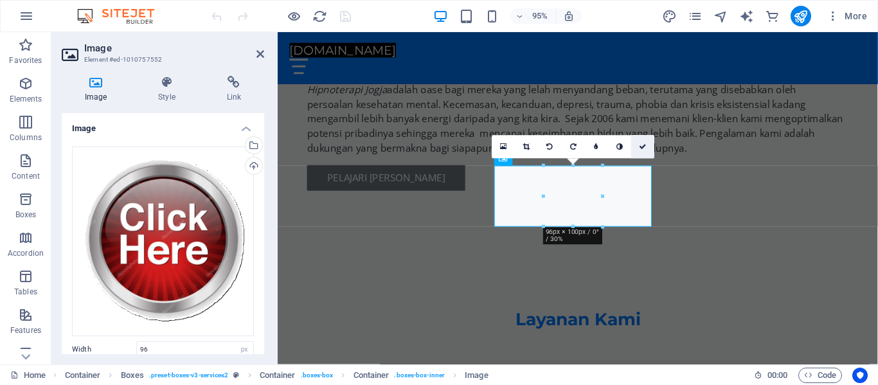
click at [643, 145] on icon at bounding box center [643, 146] width 8 height 7
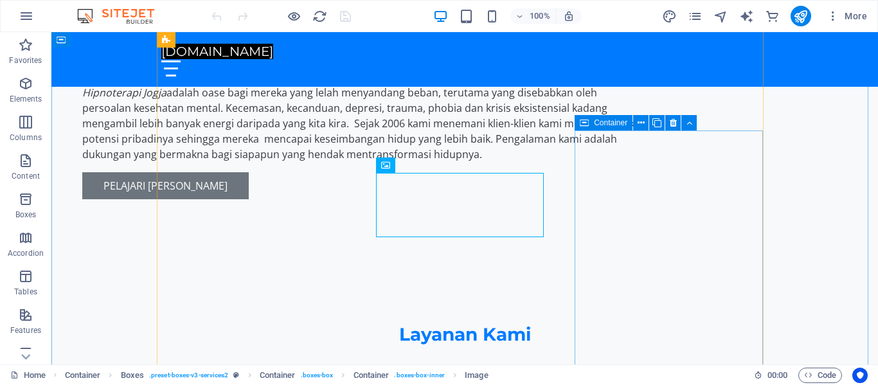
scroll to position [1028, 0]
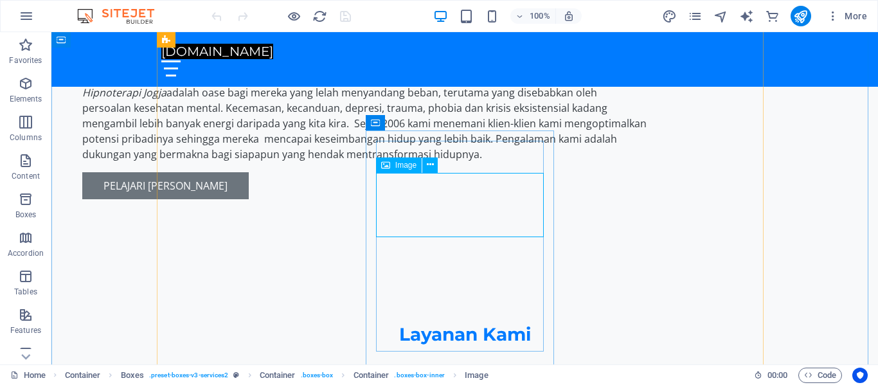
click at [430, 165] on icon at bounding box center [430, 164] width 7 height 13
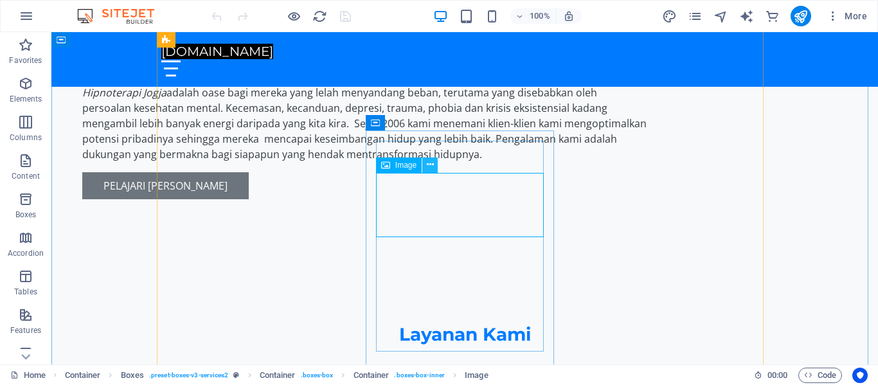
click at [429, 161] on icon at bounding box center [430, 164] width 7 height 13
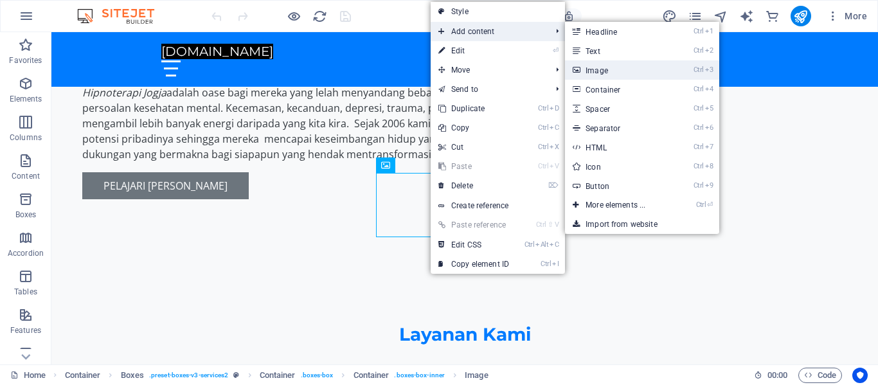
click at [612, 66] on link "Ctrl 3 Image" at bounding box center [618, 69] width 106 height 19
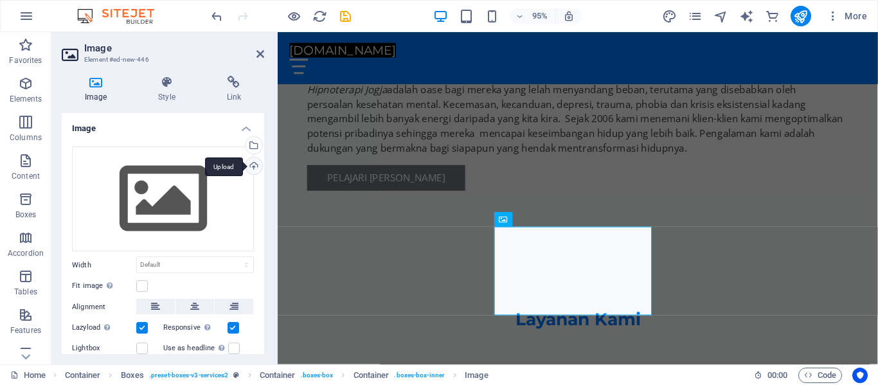
click at [251, 165] on div "Upload" at bounding box center [252, 166] width 19 height 19
click at [255, 164] on div "Upload" at bounding box center [252, 166] width 19 height 19
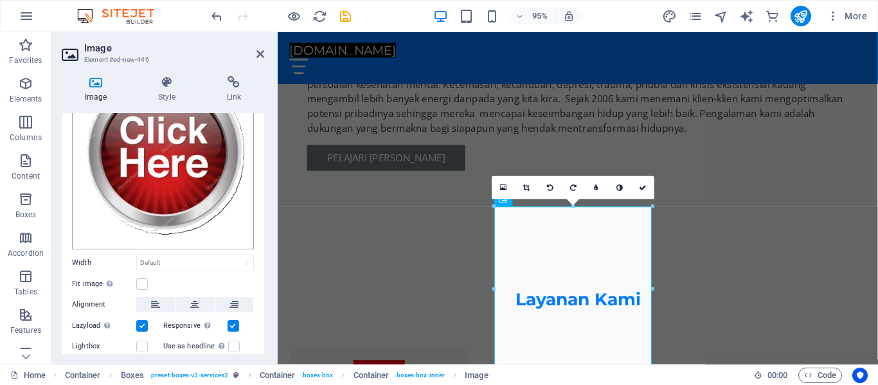
scroll to position [85, 0]
click at [267, 48] on aside "Image Element #ed-new-446 Image Style Link Image Drag files here, click to choo…" at bounding box center [164, 198] width 226 height 332
click at [260, 55] on icon at bounding box center [260, 54] width 8 height 10
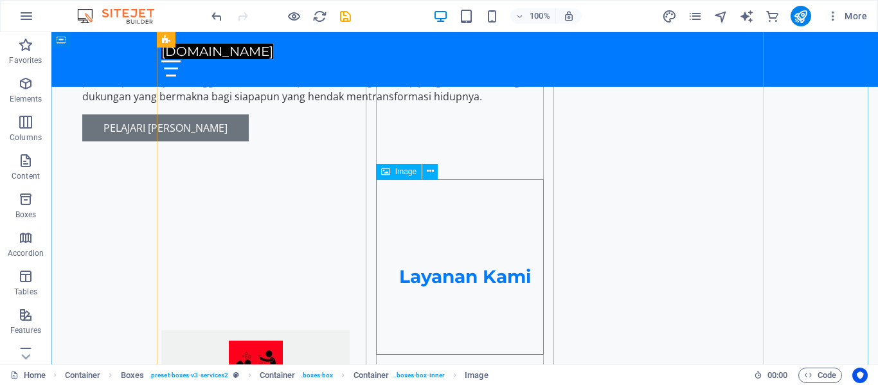
scroll to position [1085, 0]
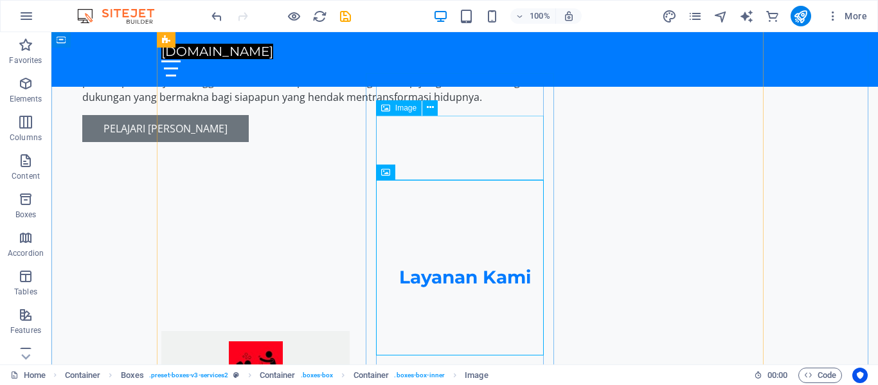
click at [427, 107] on icon at bounding box center [430, 107] width 7 height 13
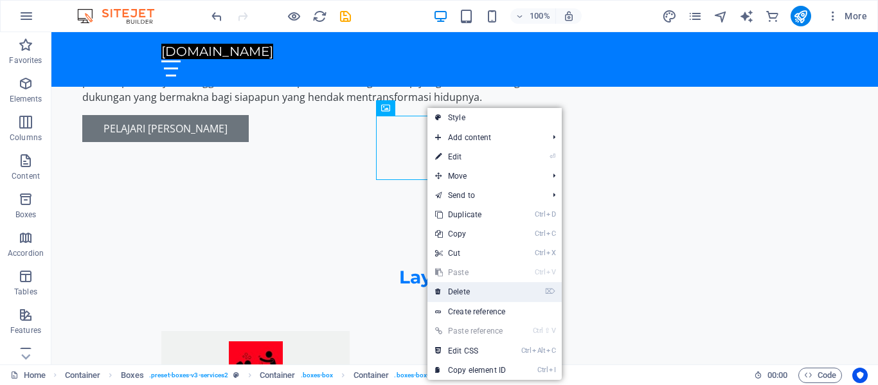
click at [478, 294] on link "⌦ Delete" at bounding box center [470, 291] width 86 height 19
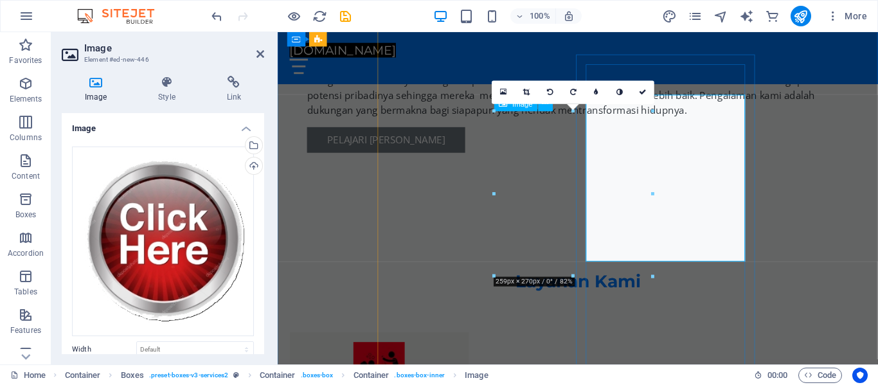
scroll to position [1102, 0]
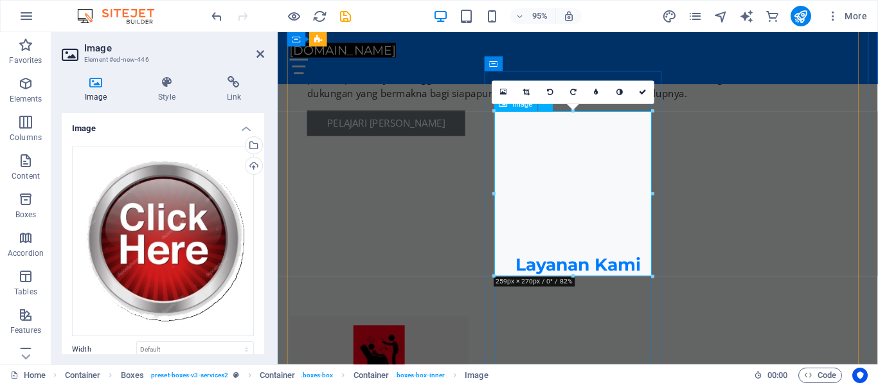
drag, startPoint x: 928, startPoint y: 307, endPoint x: 622, endPoint y: 218, distance: 319.2
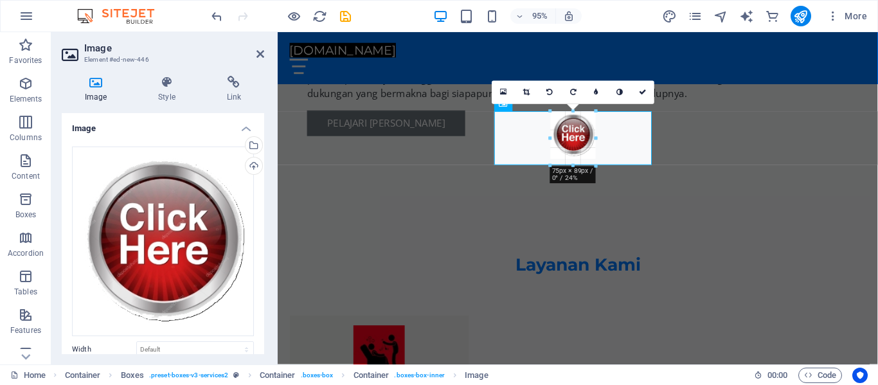
drag, startPoint x: 649, startPoint y: 283, endPoint x: 580, endPoint y: 159, distance: 141.9
type input "76"
select select "px"
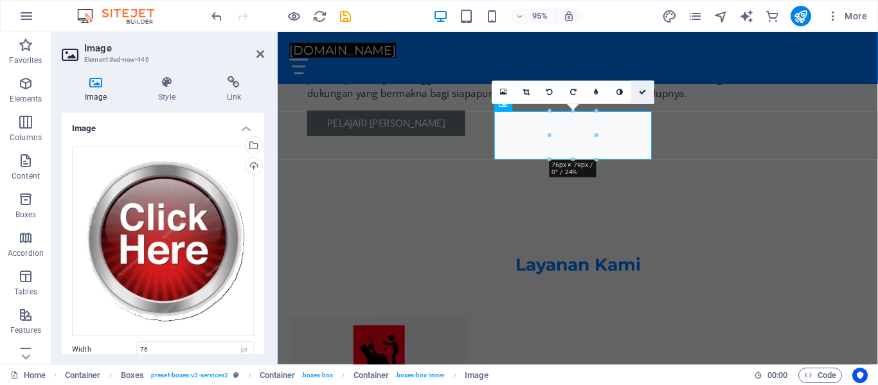
click at [645, 87] on link at bounding box center [642, 92] width 23 height 23
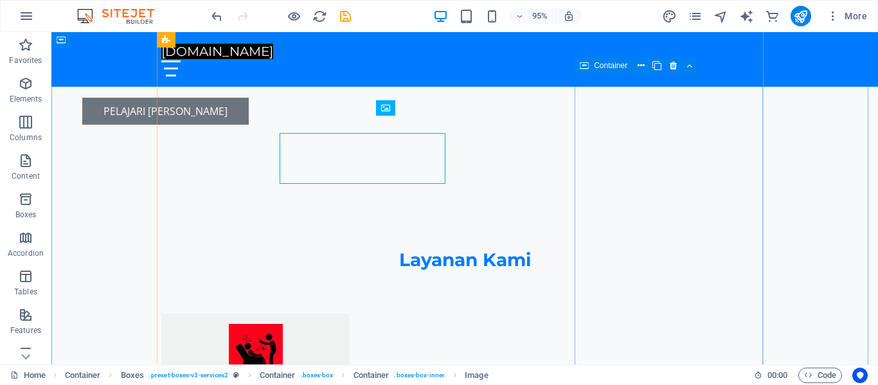
scroll to position [1085, 0]
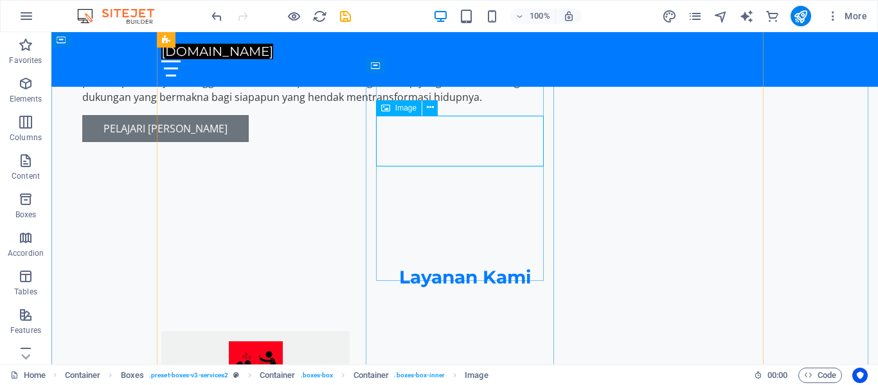
select select "px"
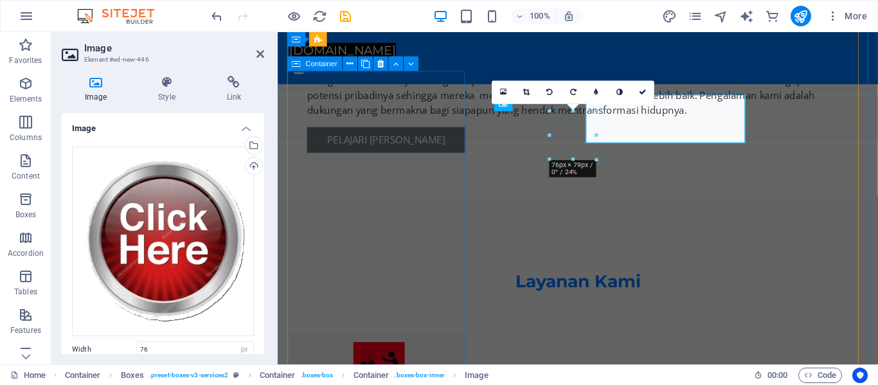
scroll to position [1102, 0]
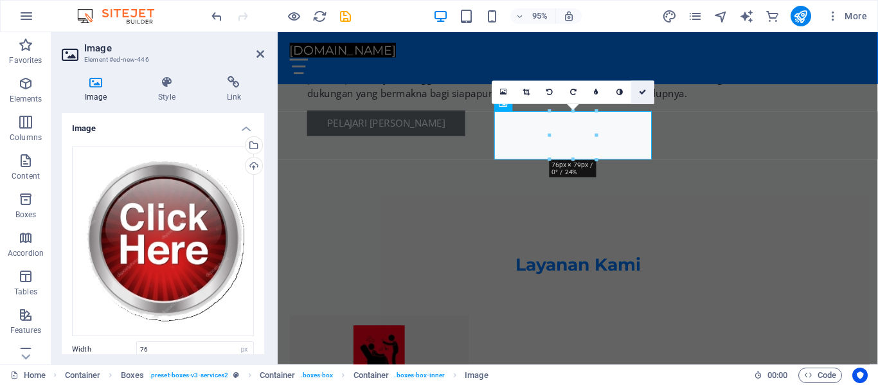
click at [644, 94] on icon at bounding box center [643, 92] width 8 height 7
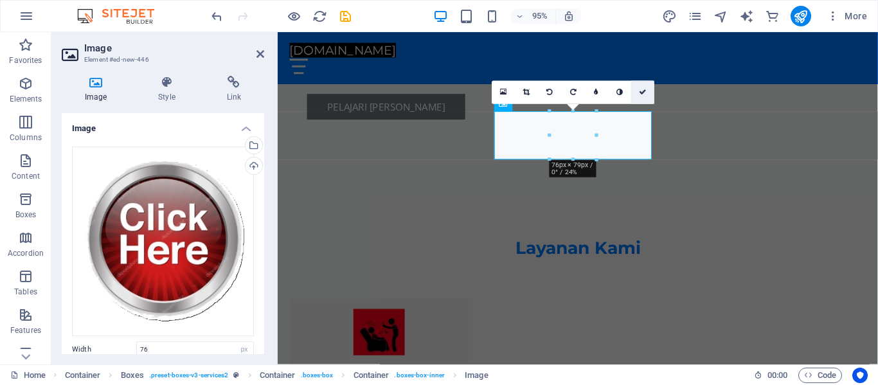
scroll to position [1085, 0]
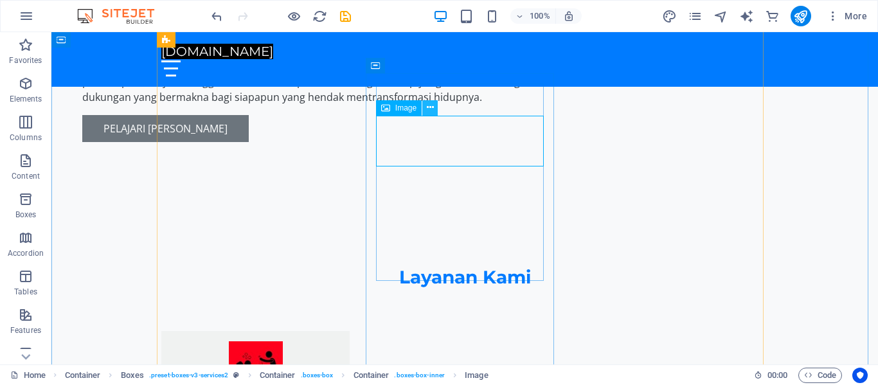
click at [432, 109] on icon at bounding box center [430, 107] width 7 height 13
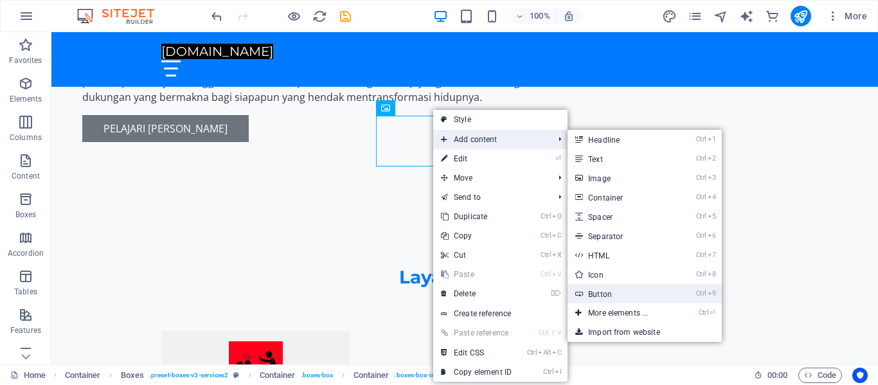
click at [622, 291] on link "Ctrl 9 Button" at bounding box center [621, 293] width 106 height 19
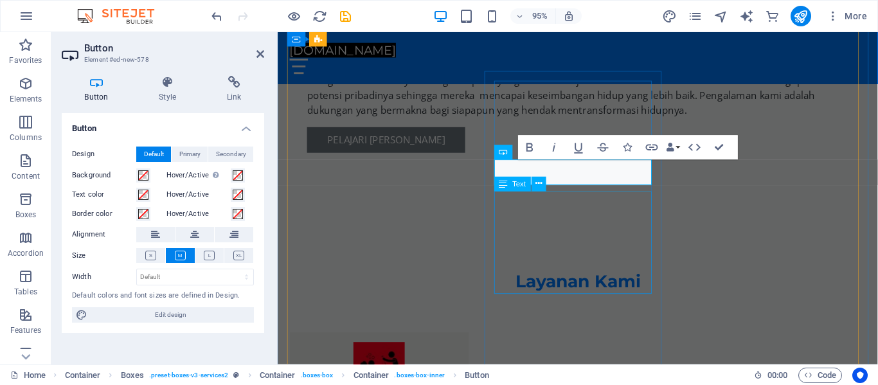
scroll to position [1102, 0]
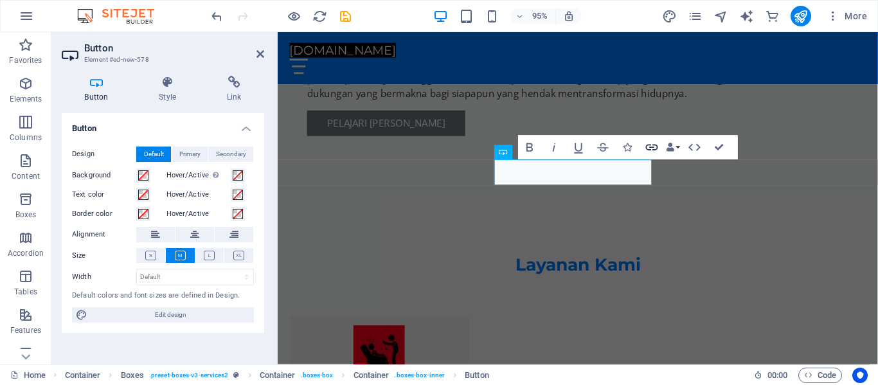
click at [651, 144] on icon "button" at bounding box center [652, 147] width 15 height 15
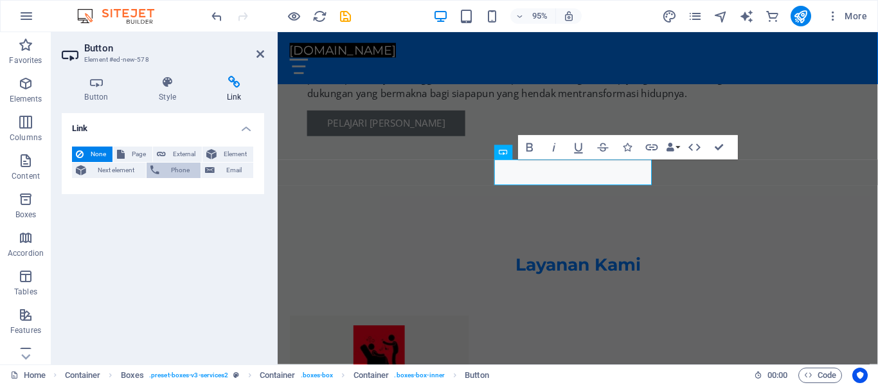
click at [176, 167] on span "Phone" at bounding box center [180, 170] width 34 height 15
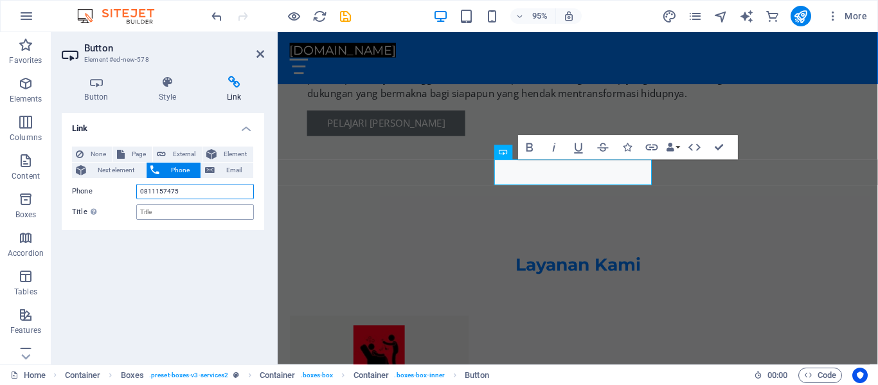
type input "0811157475"
click at [166, 210] on input "Title Additional link description, should not be the same as the link text. The…" at bounding box center [195, 211] width 118 height 15
click at [234, 81] on icon at bounding box center [234, 82] width 60 height 13
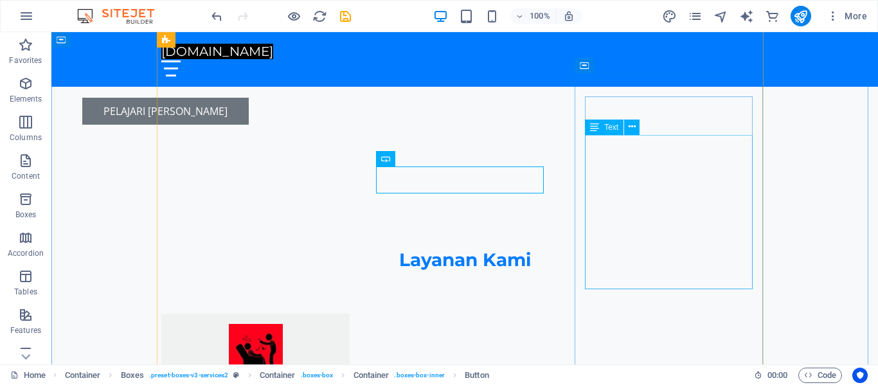
scroll to position [1085, 0]
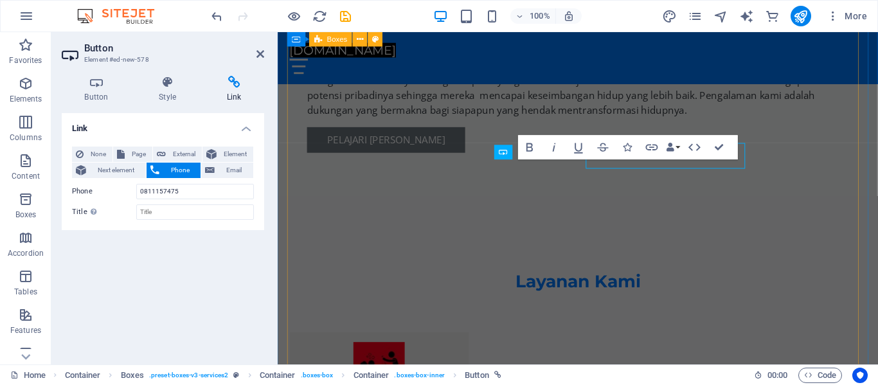
scroll to position [1102, 0]
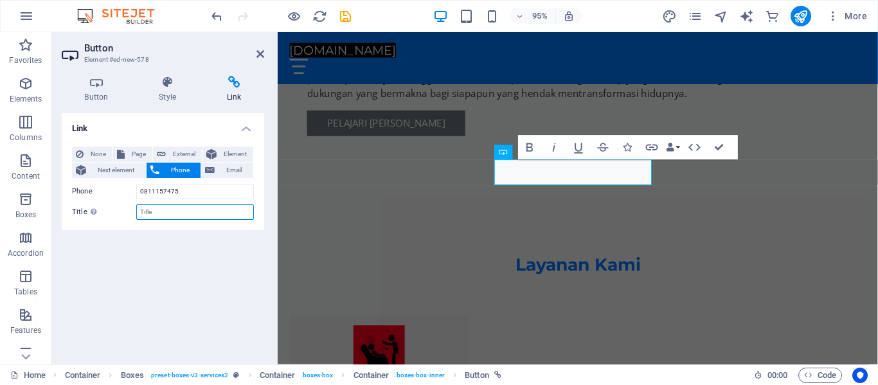
click at [168, 211] on input "Title Additional link description, should not be the same as the link text. The…" at bounding box center [195, 211] width 118 height 15
type input "0811157475"
click at [230, 255] on div "Link None Page External Element Next element Phone Email Page Home Subpage Lega…" at bounding box center [163, 233] width 202 height 241
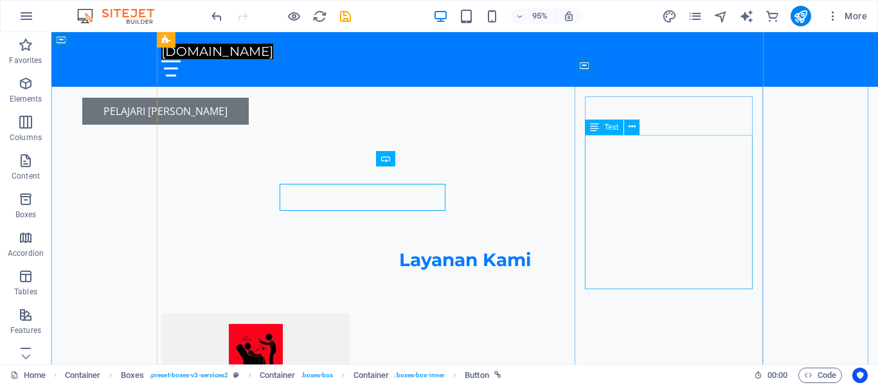
scroll to position [1085, 0]
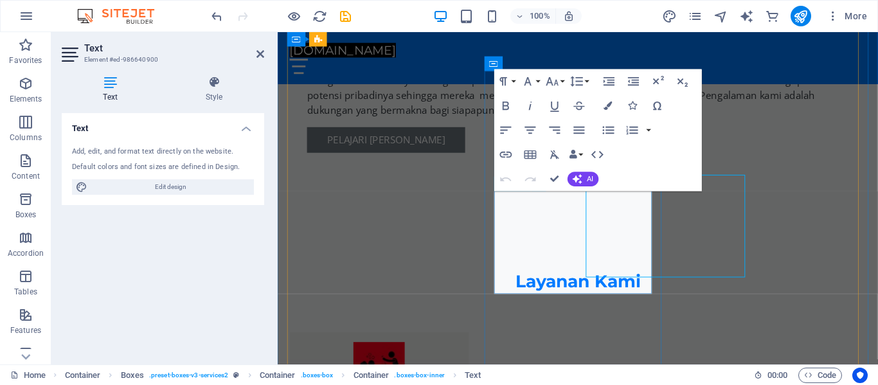
scroll to position [1102, 0]
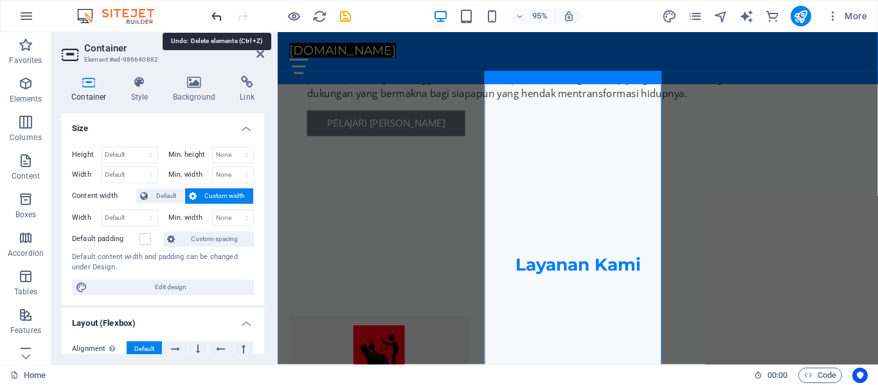
click at [213, 11] on icon "undo" at bounding box center [217, 16] width 15 height 15
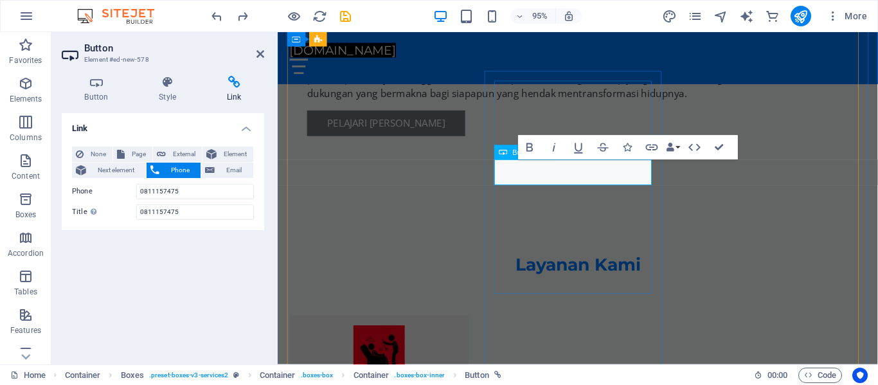
click at [529, 146] on icon "button" at bounding box center [530, 147] width 15 height 15
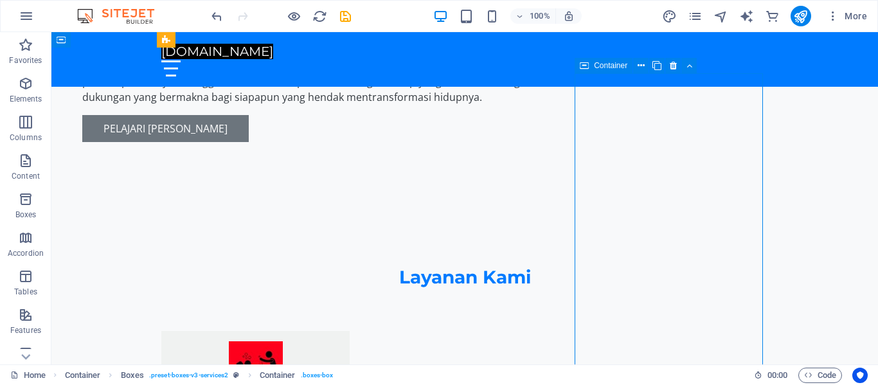
scroll to position [1085, 0]
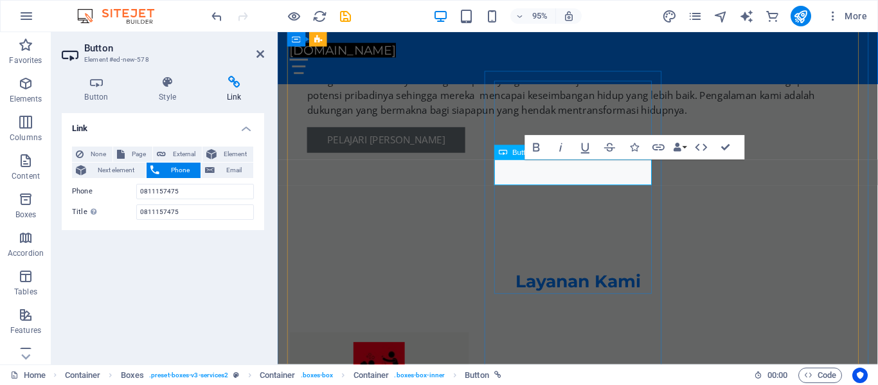
scroll to position [1102, 0]
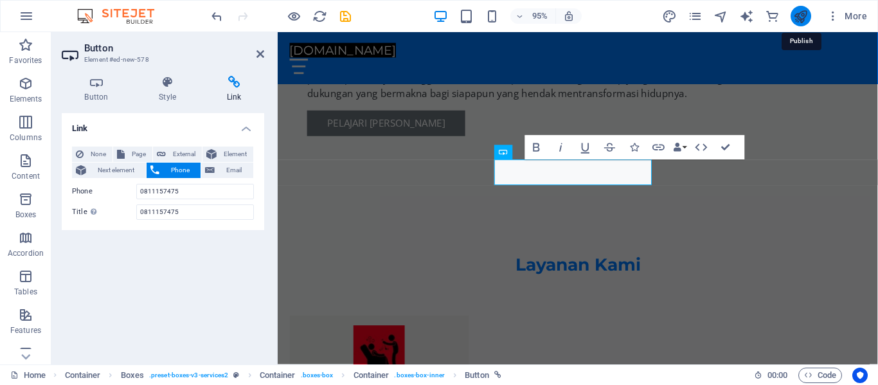
click at [797, 22] on icon "publish" at bounding box center [800, 16] width 15 height 15
checkbox input "false"
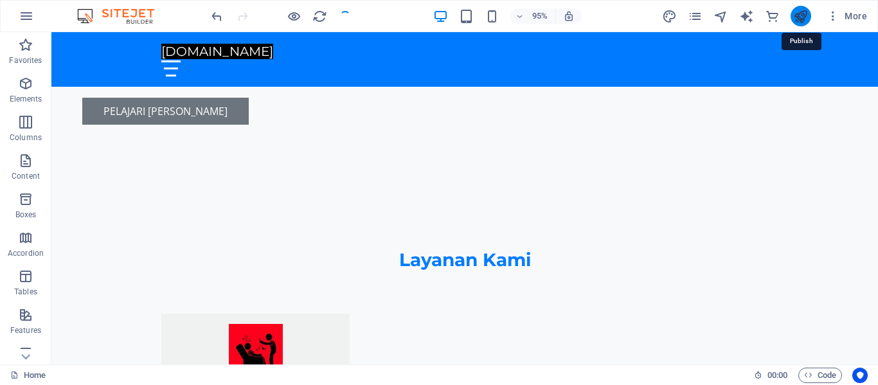
scroll to position [1085, 0]
